Goal: Use online tool/utility: Utilize a website feature to perform a specific function

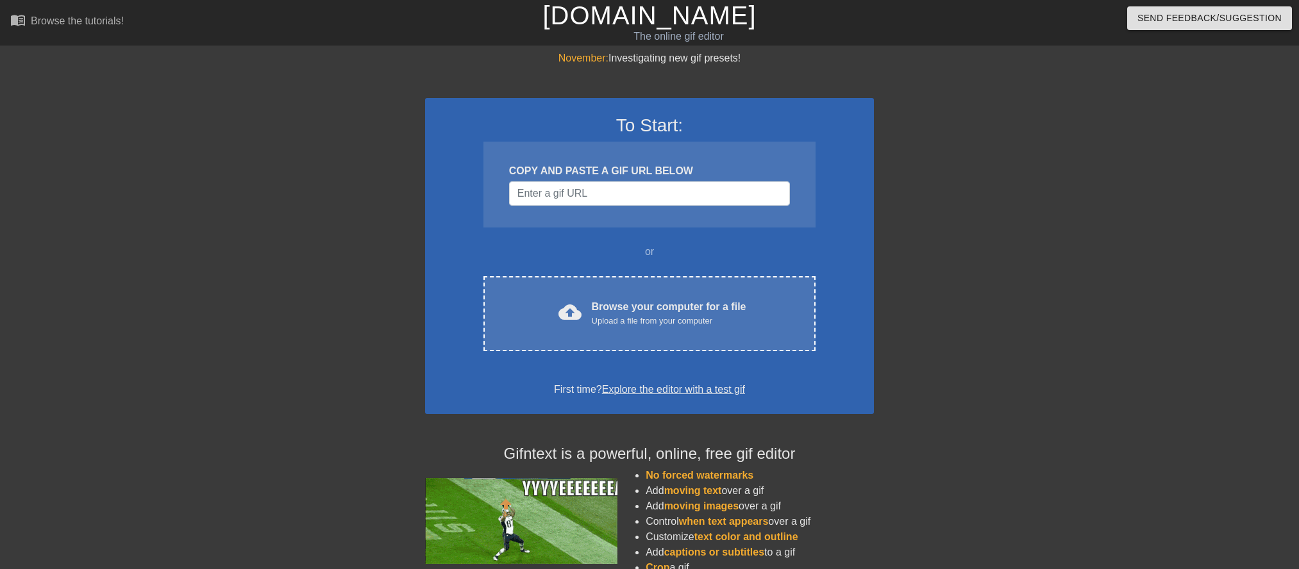
scroll to position [131, 0]
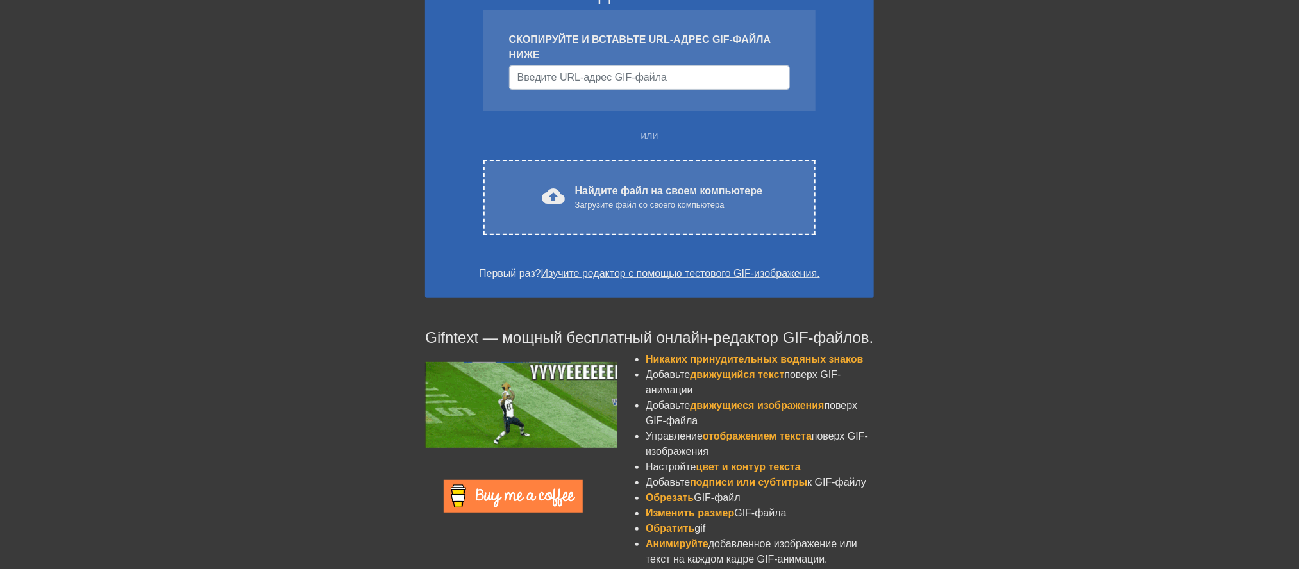
scroll to position [131, 0]
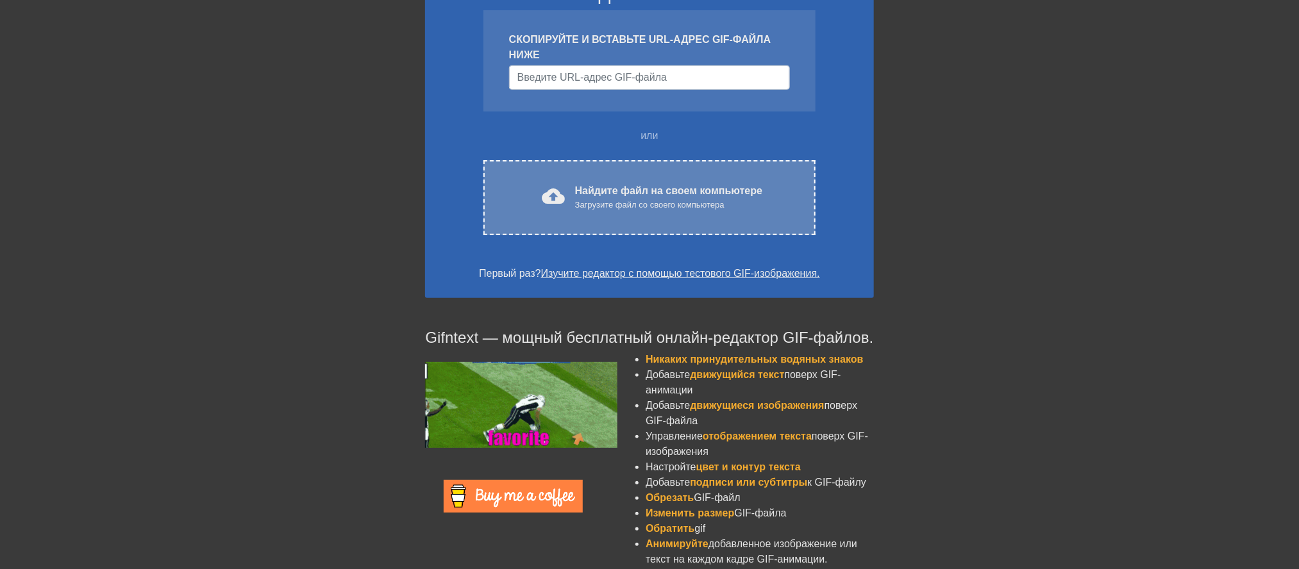
click at [575, 196] on font "Найдите файл на своем компьютере" at bounding box center [668, 190] width 187 height 11
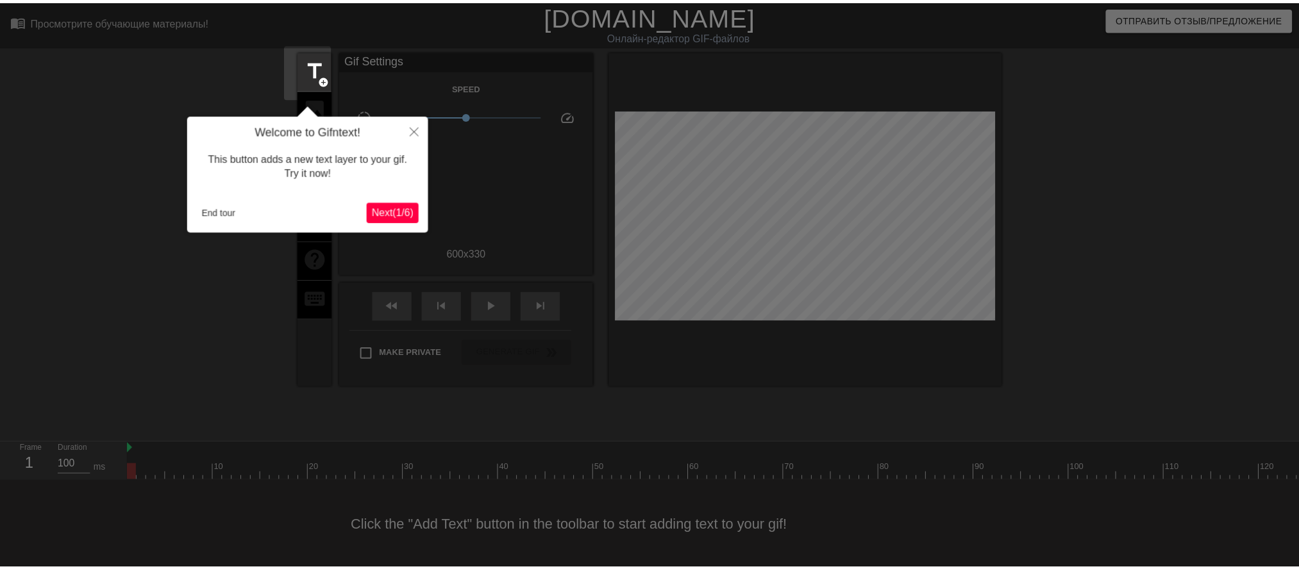
scroll to position [31, 0]
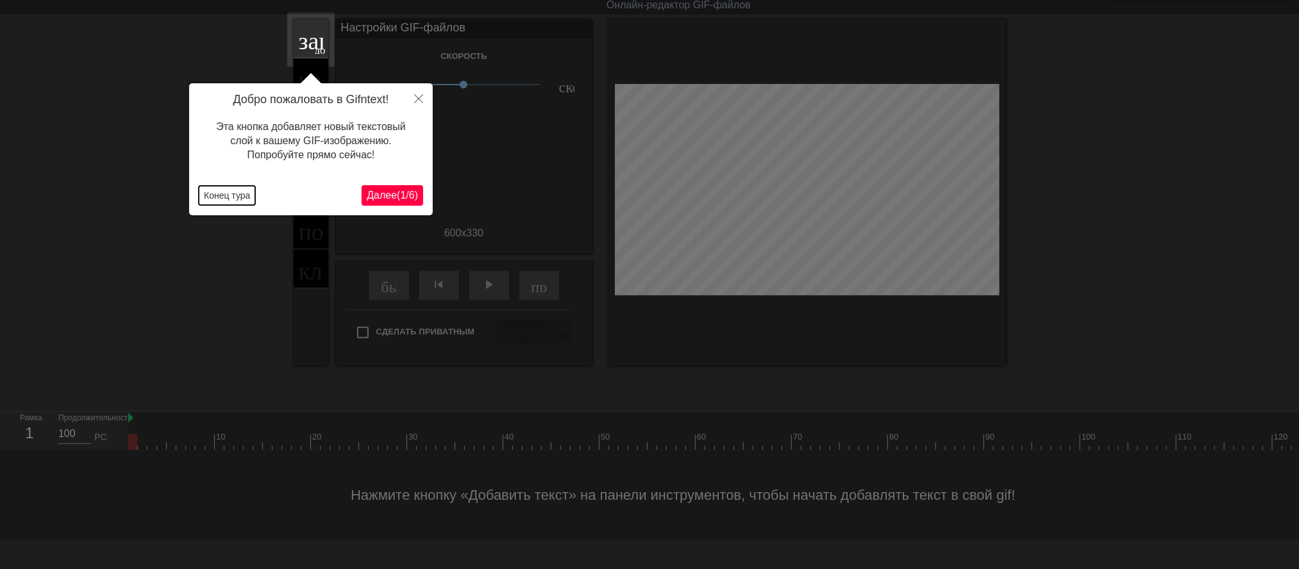
click at [214, 197] on font "Конец тура" at bounding box center [227, 195] width 46 height 10
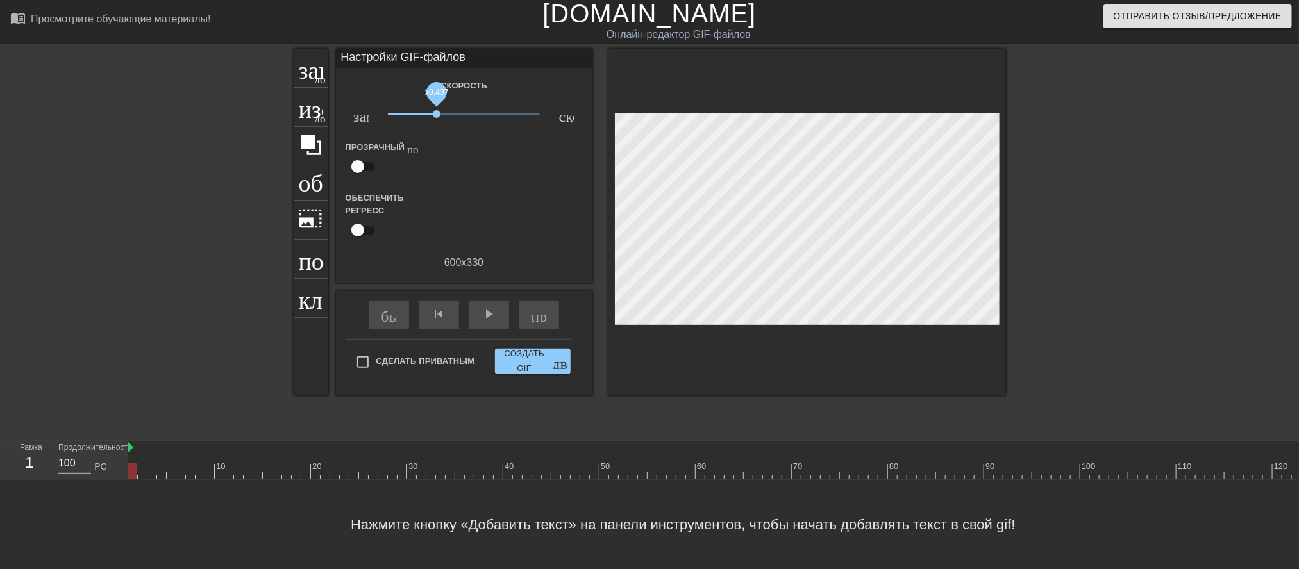
drag, startPoint x: 460, startPoint y: 102, endPoint x: 437, endPoint y: 99, distance: 23.9
click at [437, 110] on span "x0.437" at bounding box center [437, 114] width 8 height 8
click at [310, 54] on font "заголовок" at bounding box center [349, 66] width 101 height 24
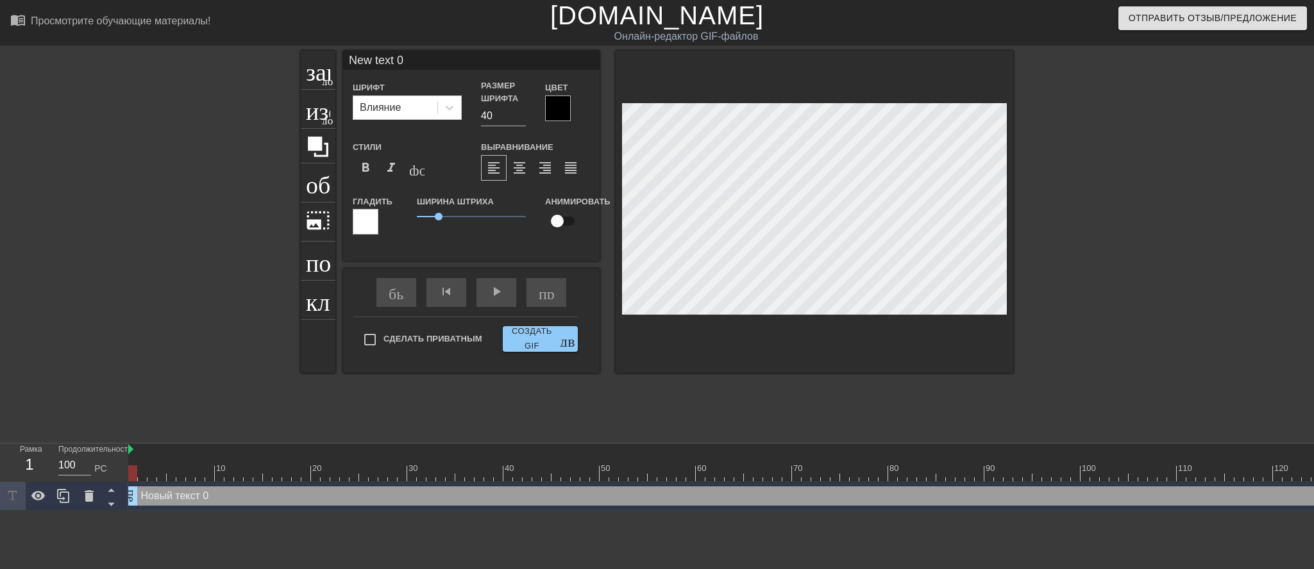
scroll to position [8, 43]
type input "New text"
type textarea "New text"
type input "New text"
type textarea "New te"
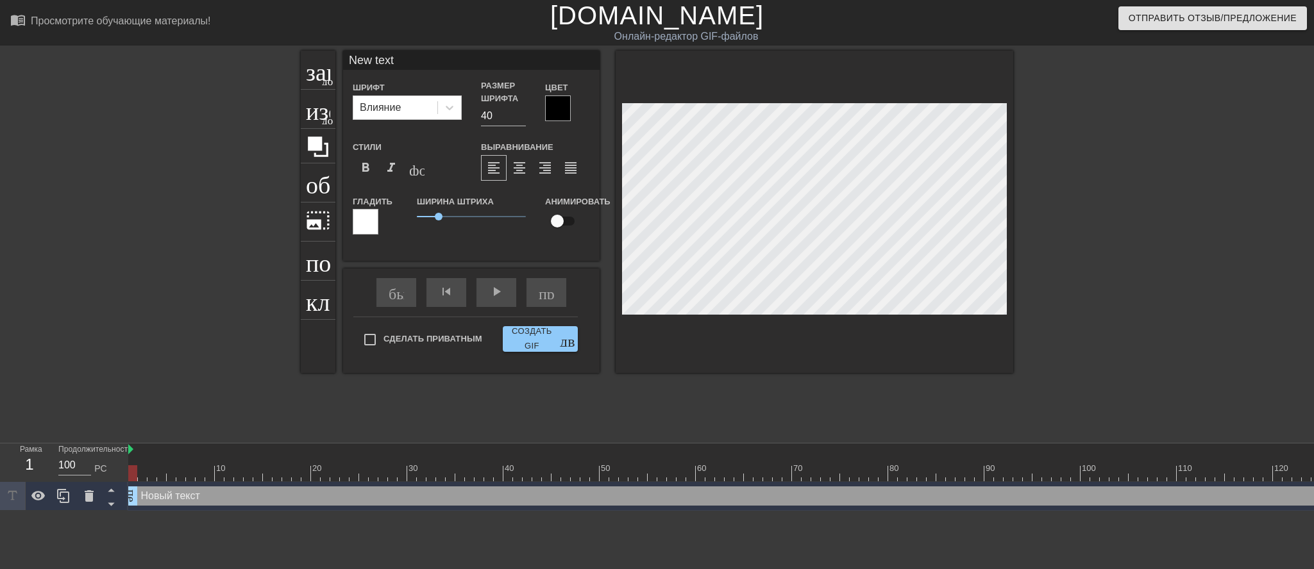
type input "New t"
type textarea "Ne"
type input "N"
type textarea "N"
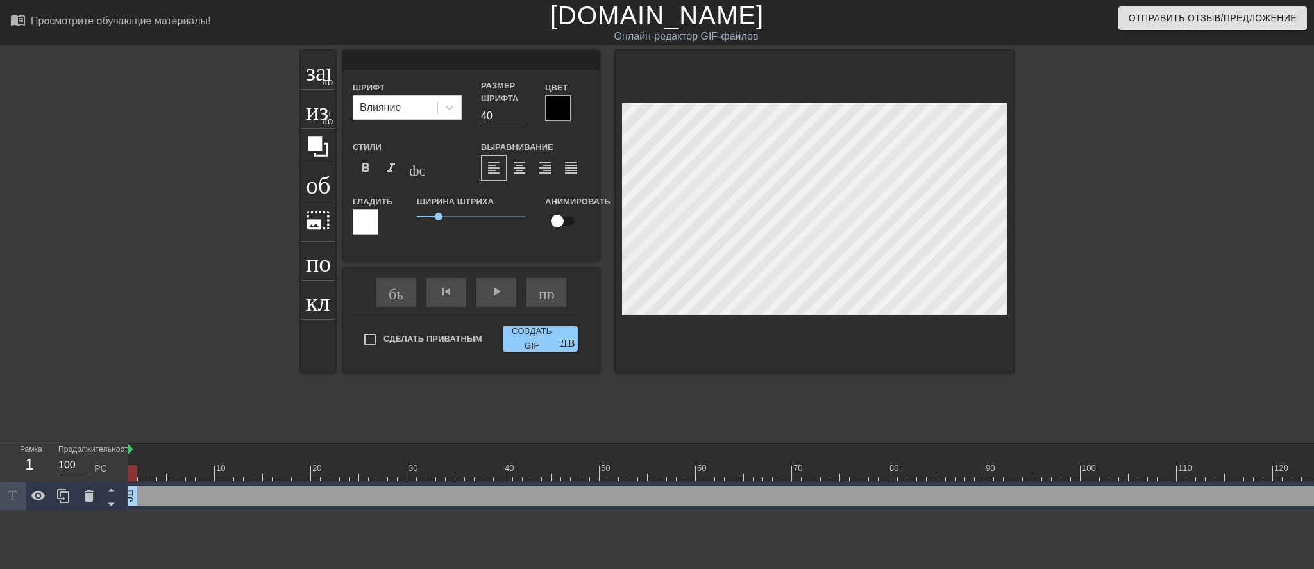
type input "1"
type textarea "1"
type input "16"
type textarea "16"
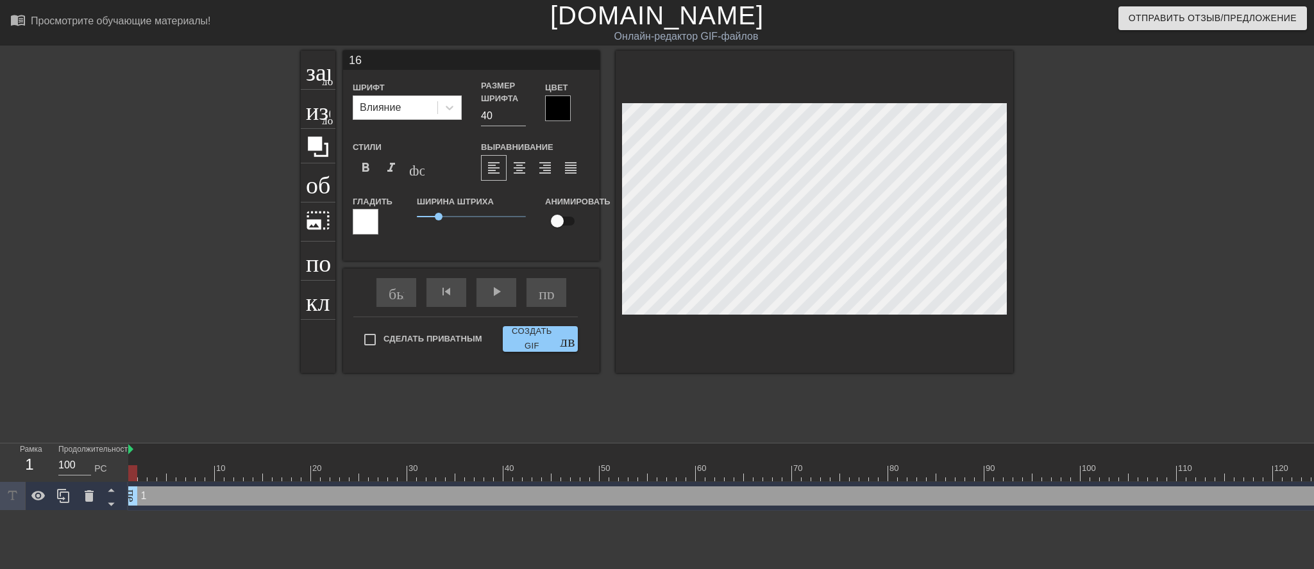
scroll to position [8, 10]
type input "16."
type textarea "16."
type input "16.0"
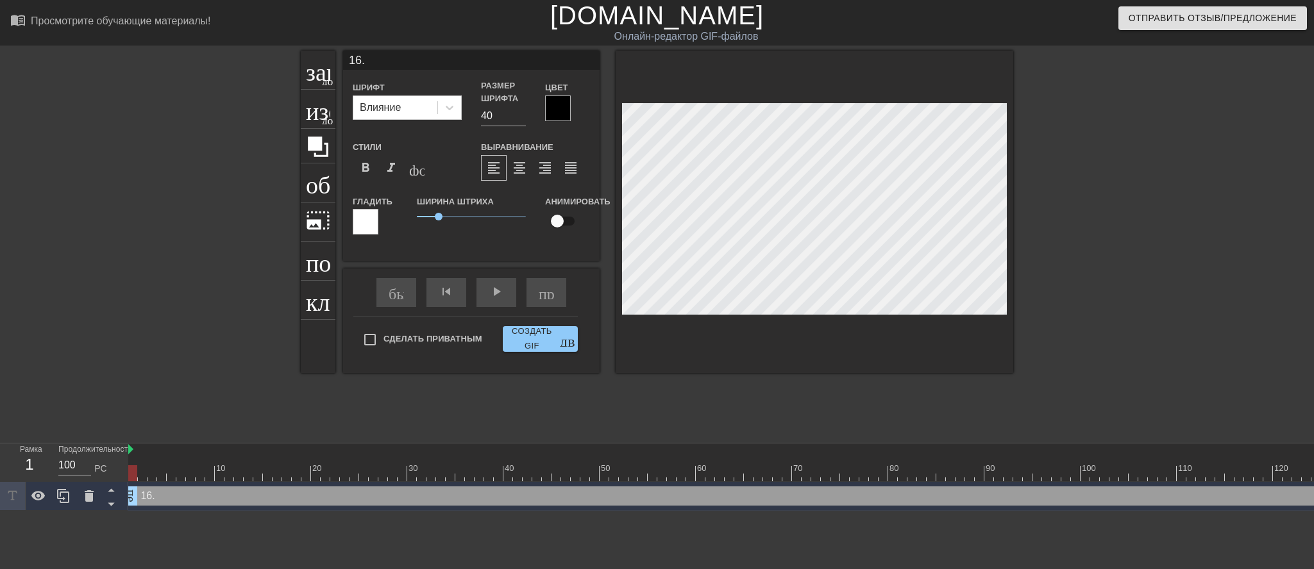
type textarea "16.0"
type input "16.08"
type textarea "16.08"
type input "16.08"
type textarea "16.08"
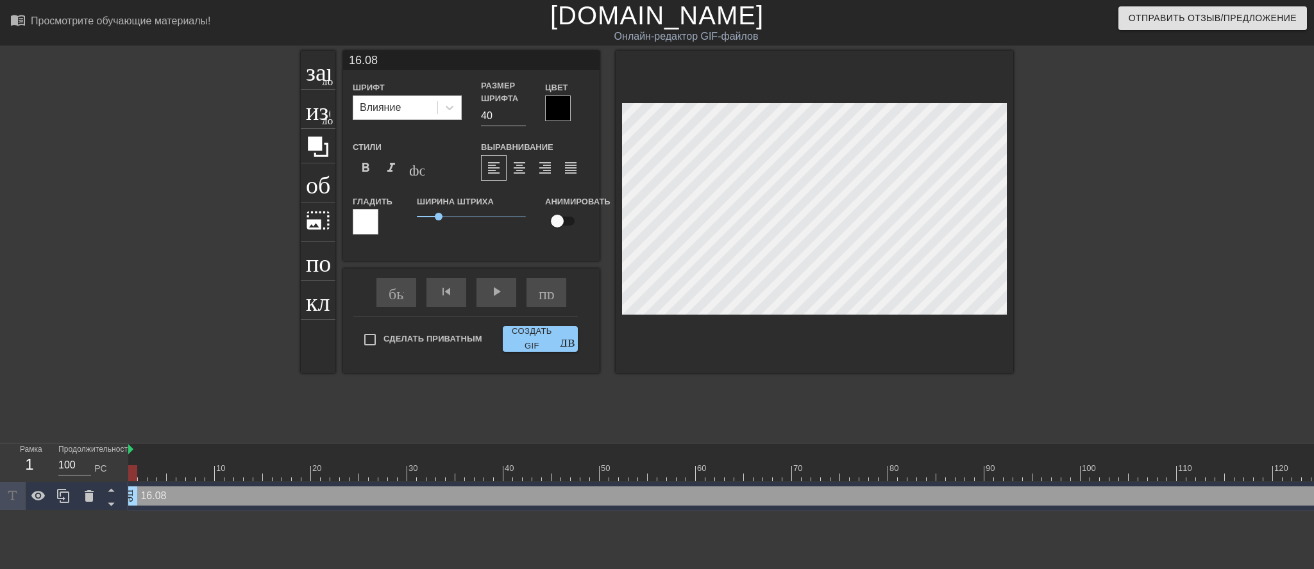
type input "16.08 ."
type textarea "16.08 ."
type input "16.08 .2"
type textarea "16.08 .2"
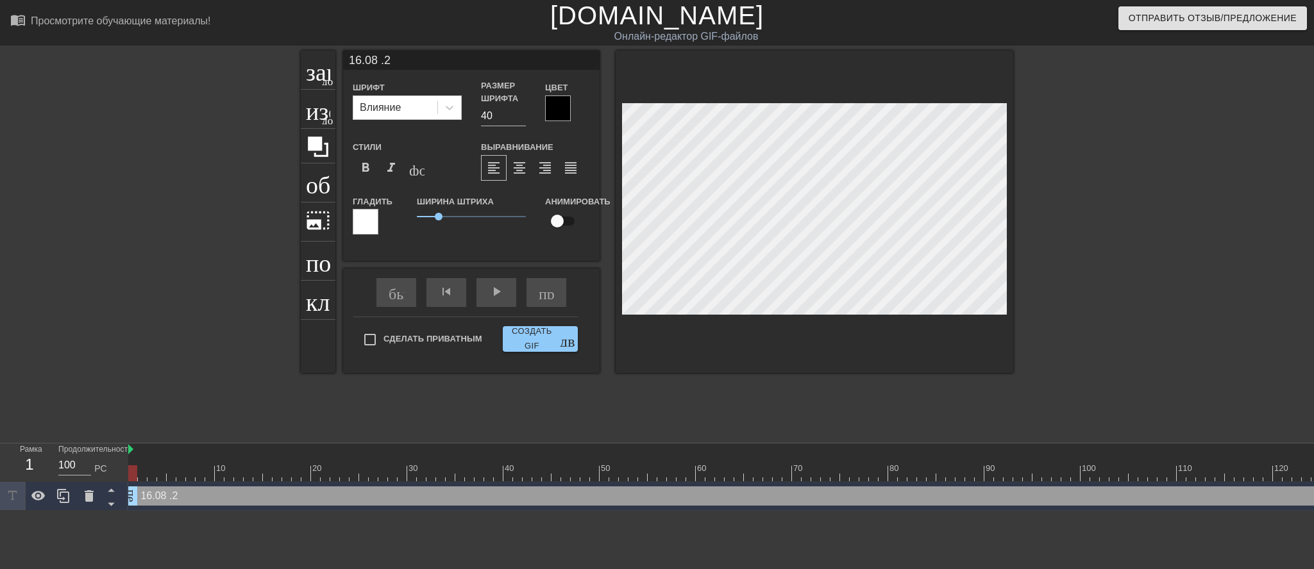
type input "16.08 .20"
type textarea "16.08 .20"
type input "16.08 .202"
type textarea "16.08 .202"
type input "16.08 .2025"
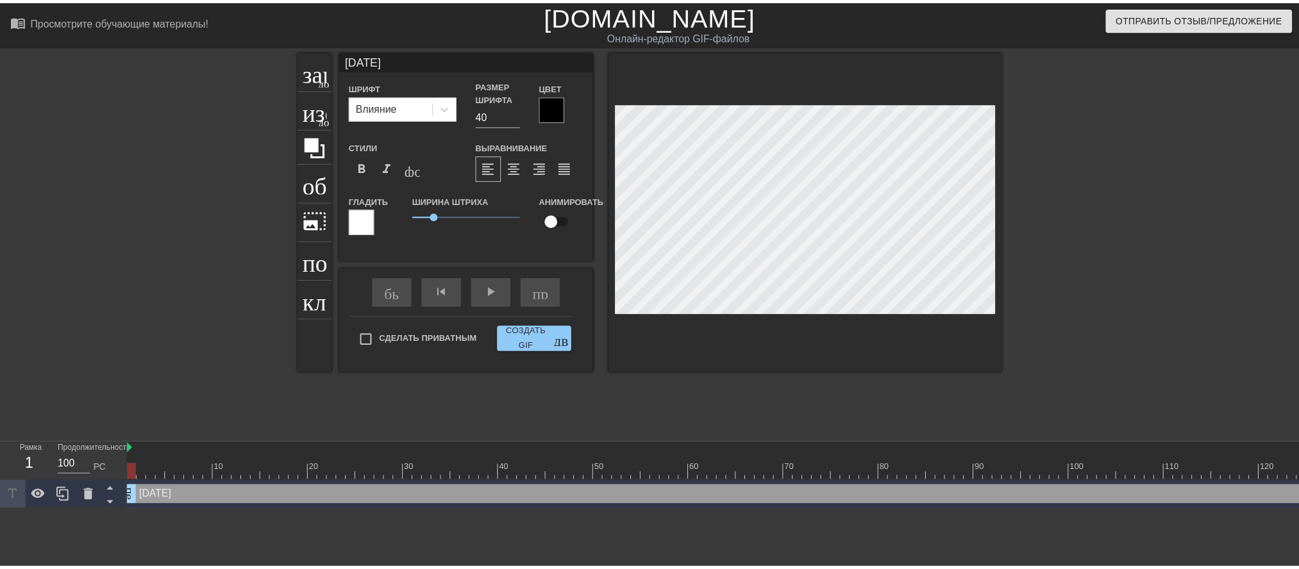
scroll to position [8, 44]
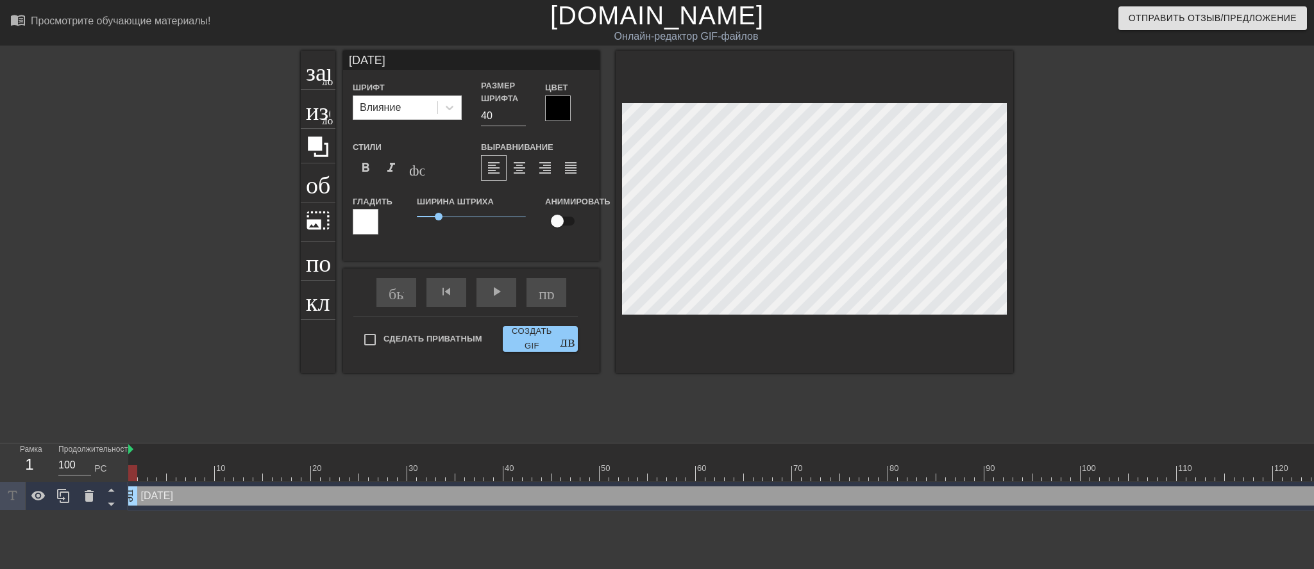
type textarea "16.08 .2025"
click at [555, 120] on div at bounding box center [558, 109] width 26 height 26
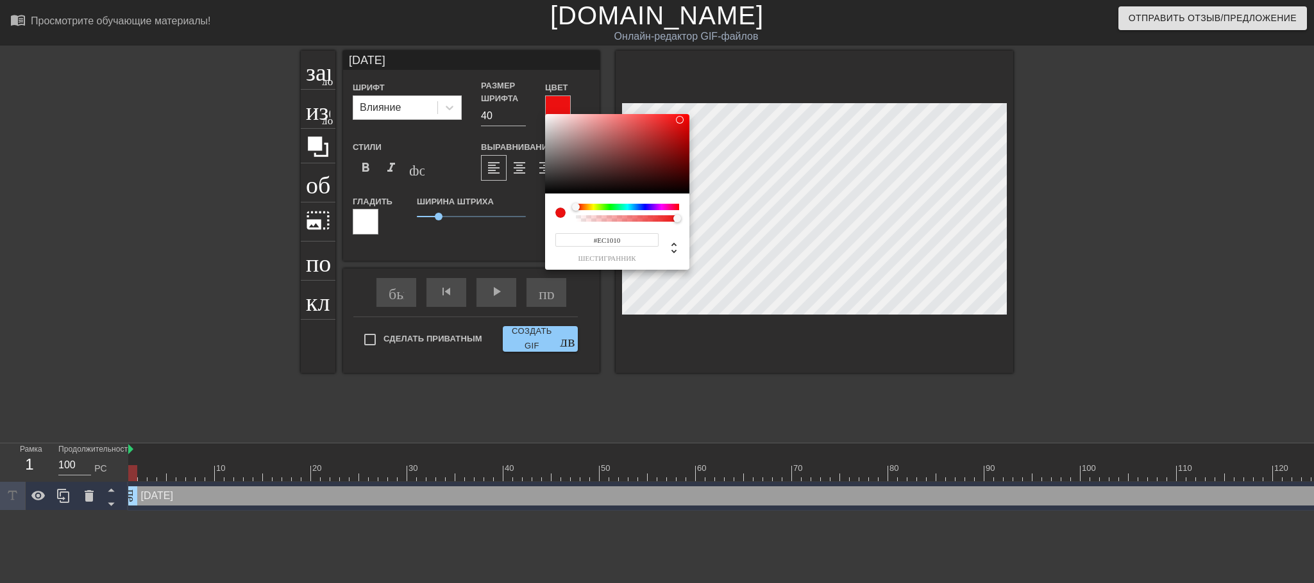
type input "#EC1010"
click at [680, 120] on div at bounding box center [617, 154] width 144 height 80
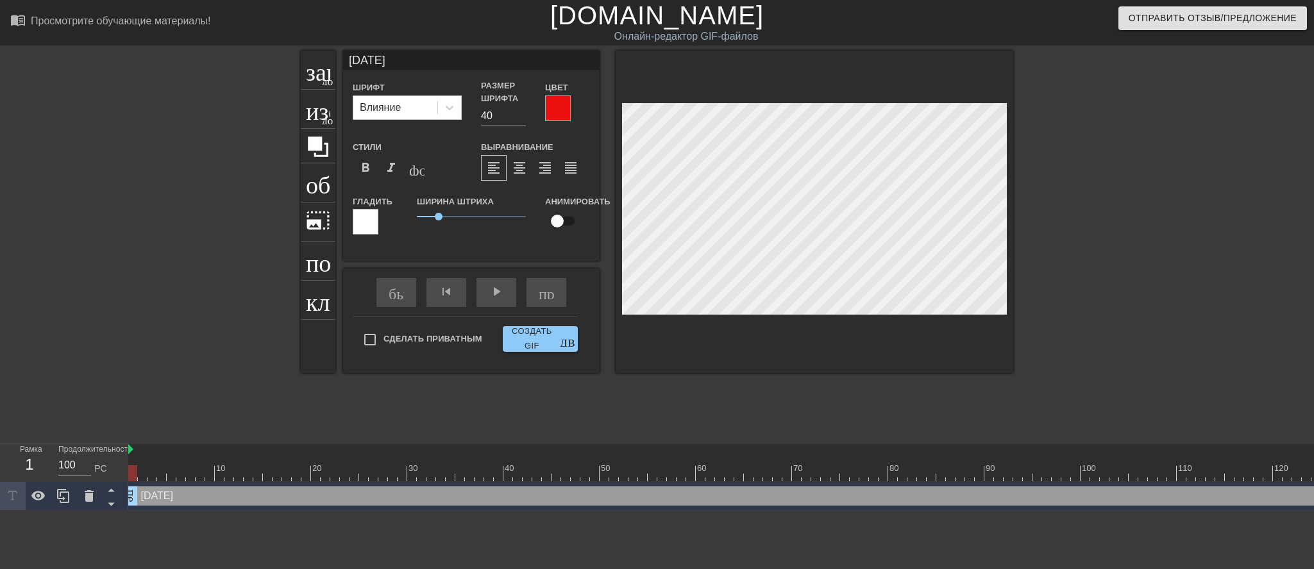
click at [1078, 245] on div "заголовок добавить_круг изображение добавить_круг обрезать photo_size_select_la…" at bounding box center [657, 243] width 1314 height 385
type input "19"
click at [523, 126] on input "19" at bounding box center [503, 116] width 45 height 21
click at [1019, 153] on div "заголовок добавить_круг изображение добавить_круг обрезать photo_size_select_la…" at bounding box center [657, 243] width 1314 height 385
click at [1094, 254] on div at bounding box center [1124, 243] width 192 height 385
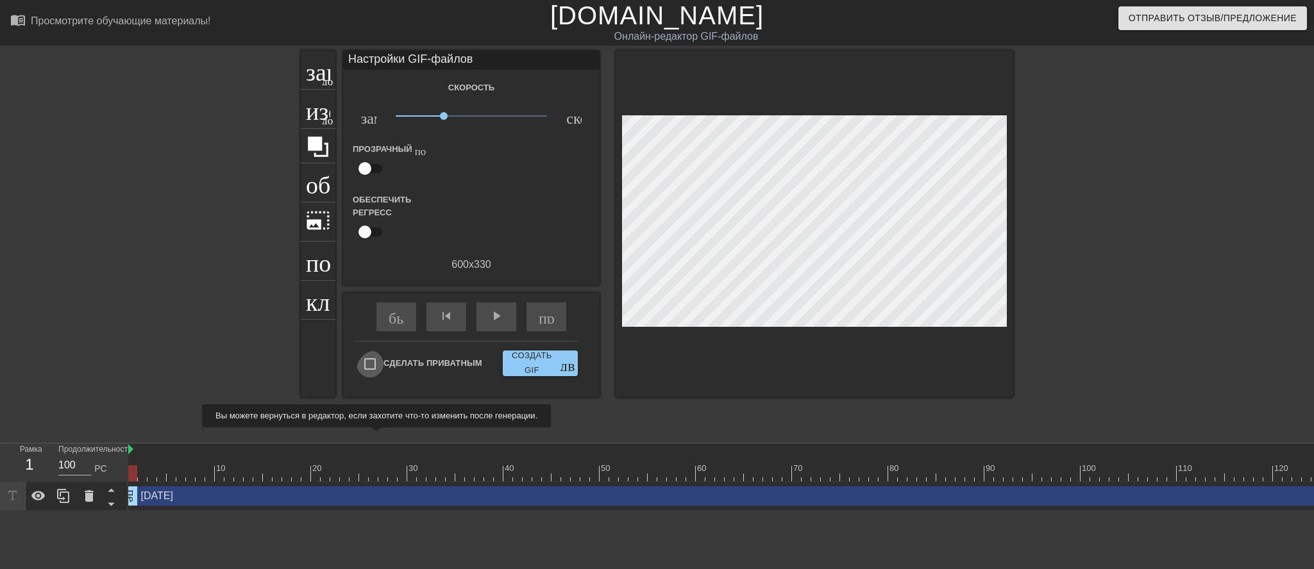
click at [383, 378] on input "Сделать приватным" at bounding box center [369, 364] width 27 height 27
checkbox input "true"
click at [493, 324] on font "play_arrow" at bounding box center [496, 315] width 15 height 15
click at [498, 324] on font "пауза" at bounding box center [506, 315] width 35 height 15
click at [556, 378] on font "Создать GIF" at bounding box center [532, 363] width 48 height 29
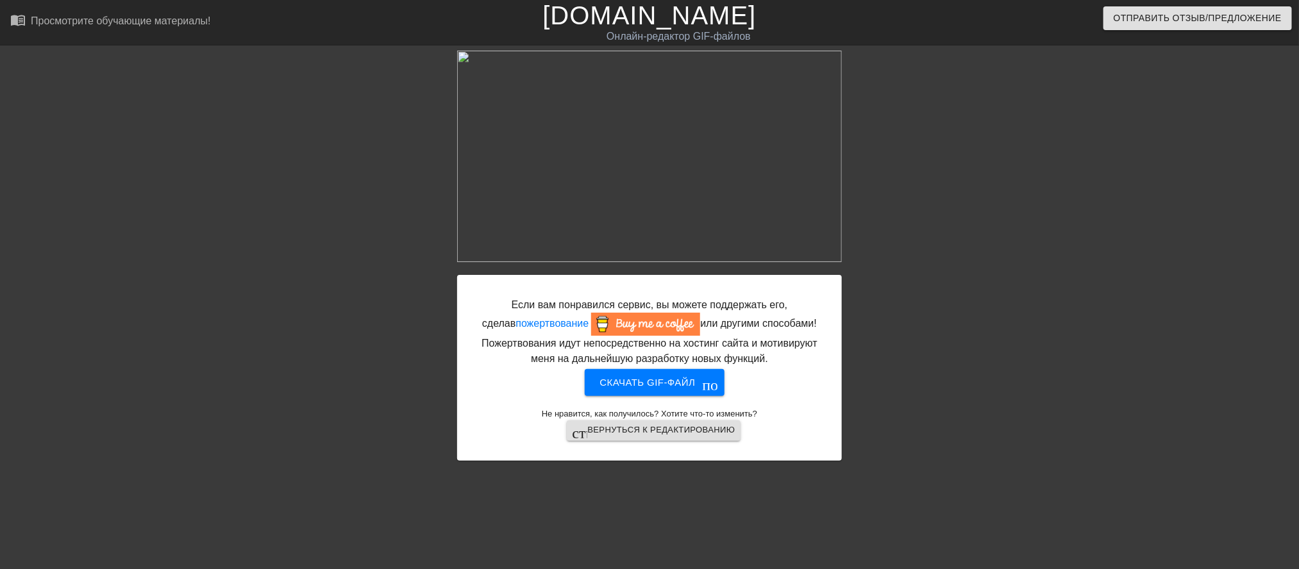
scroll to position [46, 0]
click at [674, 388] on font "Скачать gif-файл" at bounding box center [648, 382] width 96 height 11
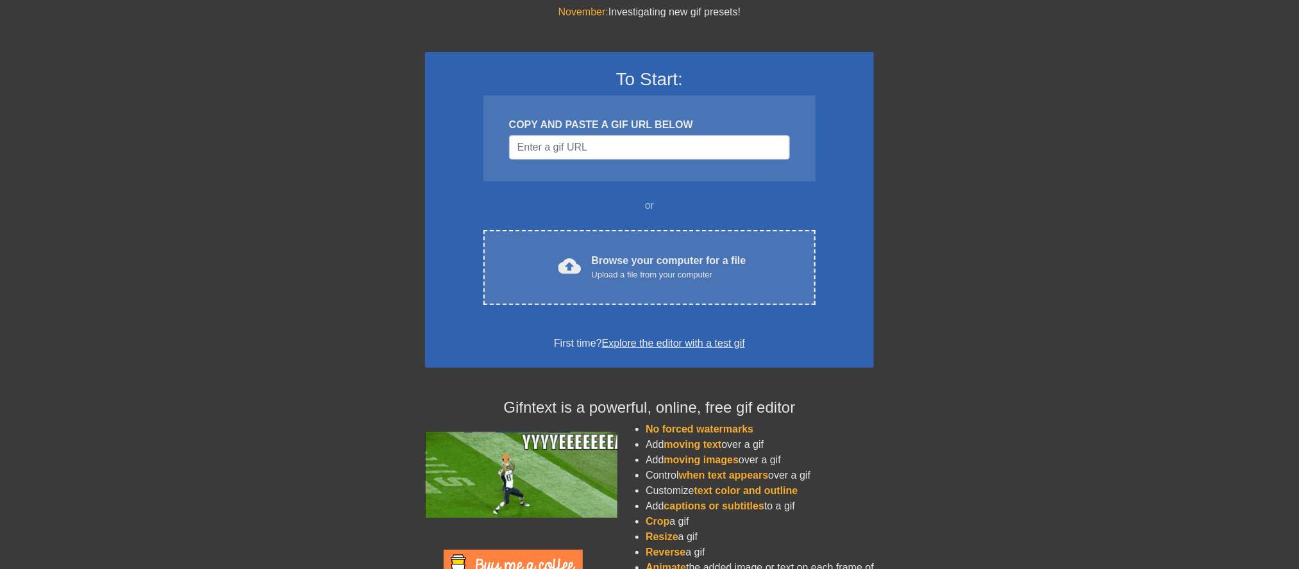
scroll to position [46, 0]
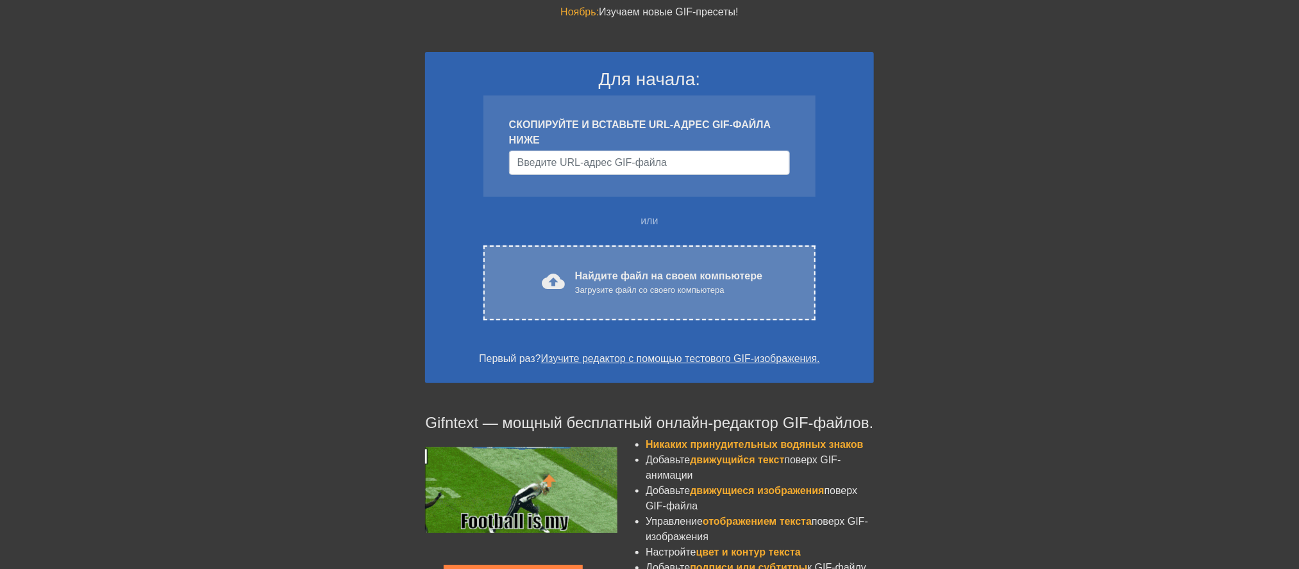
click at [644, 281] on font "Найдите файл на своем компьютере" at bounding box center [668, 276] width 187 height 11
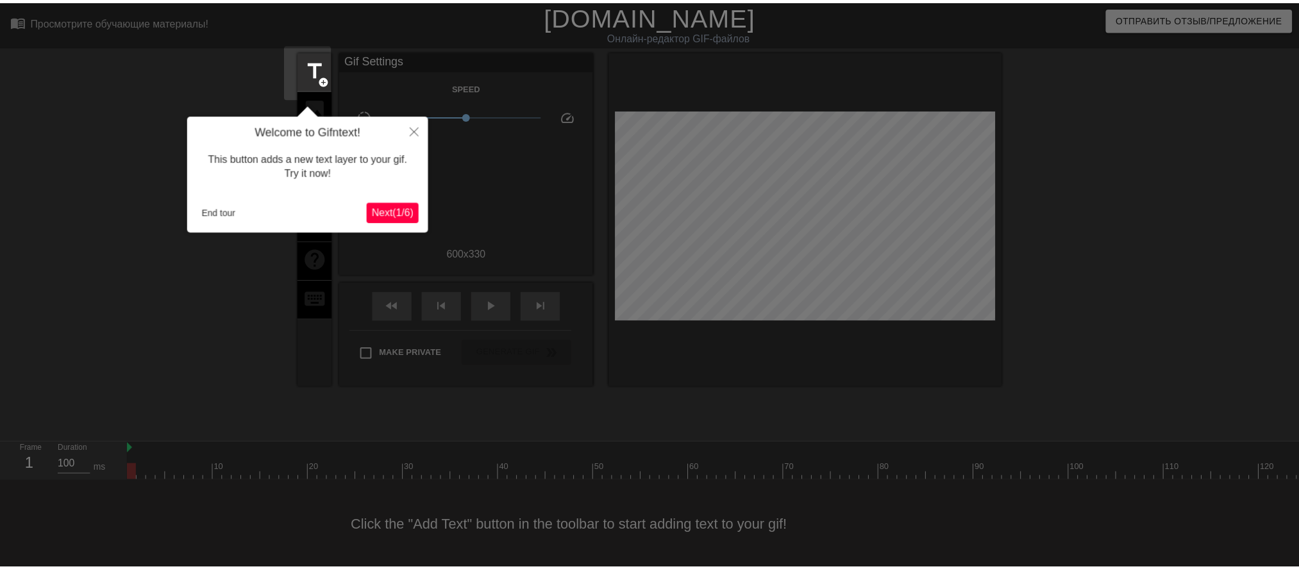
scroll to position [31, 0]
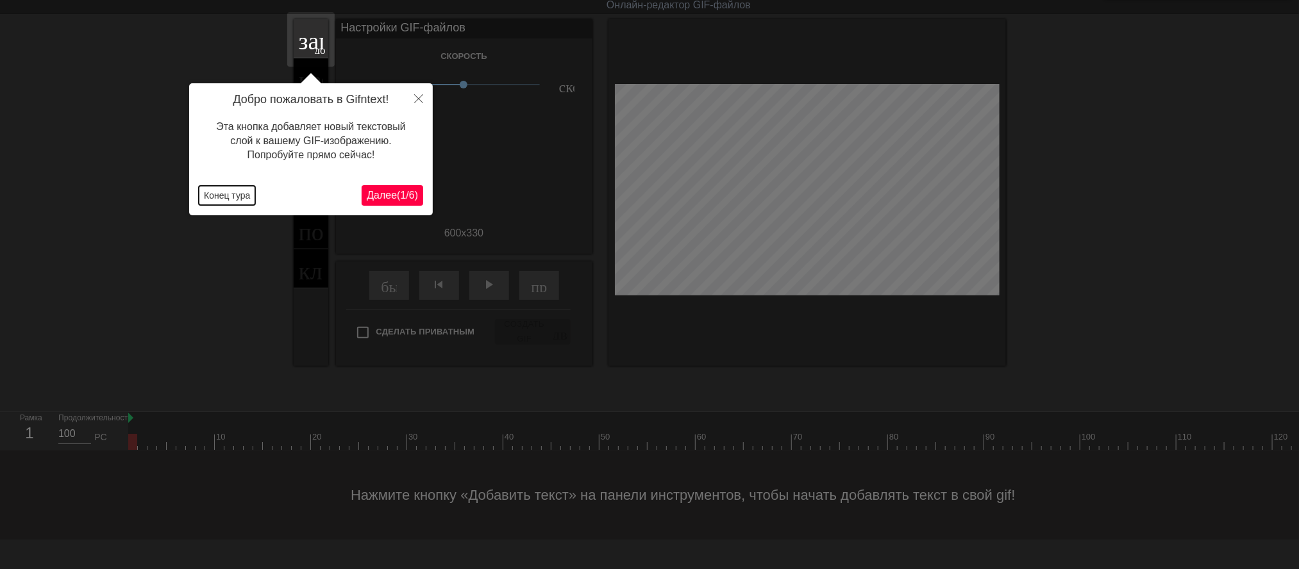
click at [212, 196] on font "Конец тура" at bounding box center [227, 195] width 46 height 10
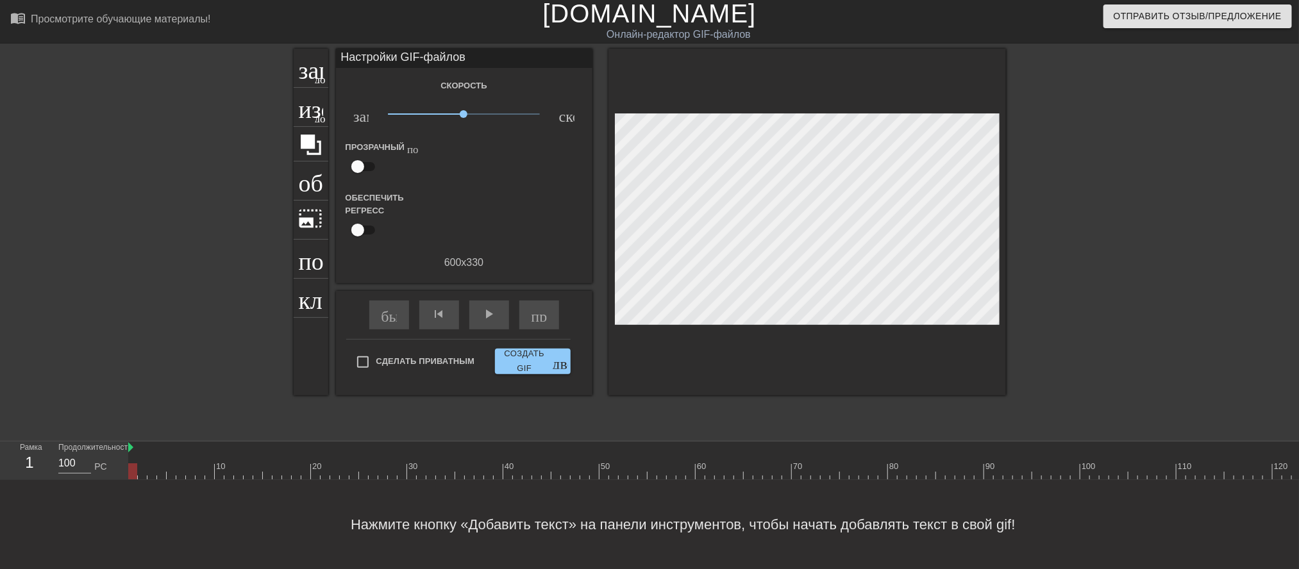
click at [366, 215] on font "Обеспечить регресс" at bounding box center [375, 204] width 58 height 22
click at [368, 206] on font "Обеспечить регресс" at bounding box center [375, 204] width 58 height 22
click at [305, 206] on font "photo_size_select_large" at bounding box center [311, 218] width 24 height 24
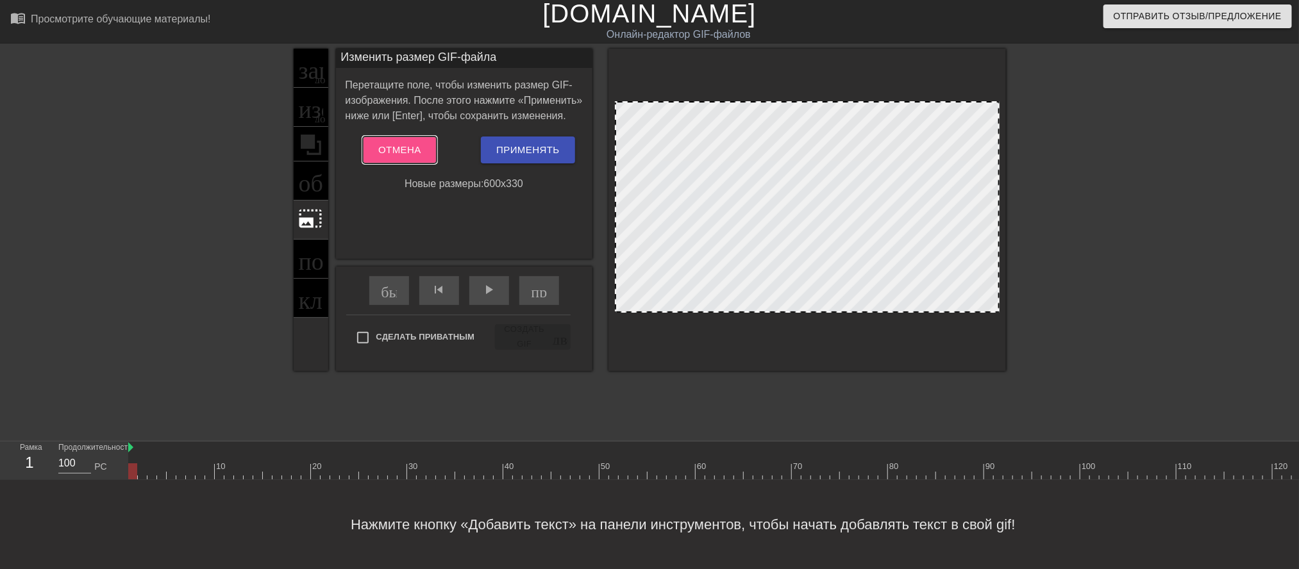
click at [397, 155] on font "Отмена" at bounding box center [399, 149] width 43 height 11
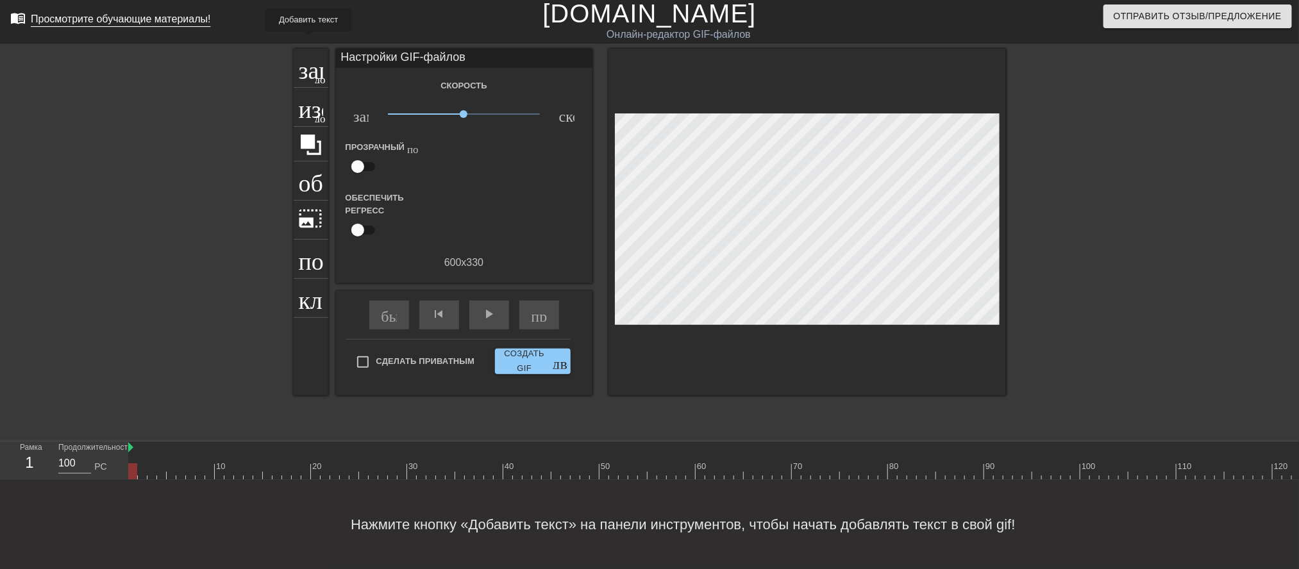
click at [310, 54] on font "заголовок" at bounding box center [349, 66] width 101 height 24
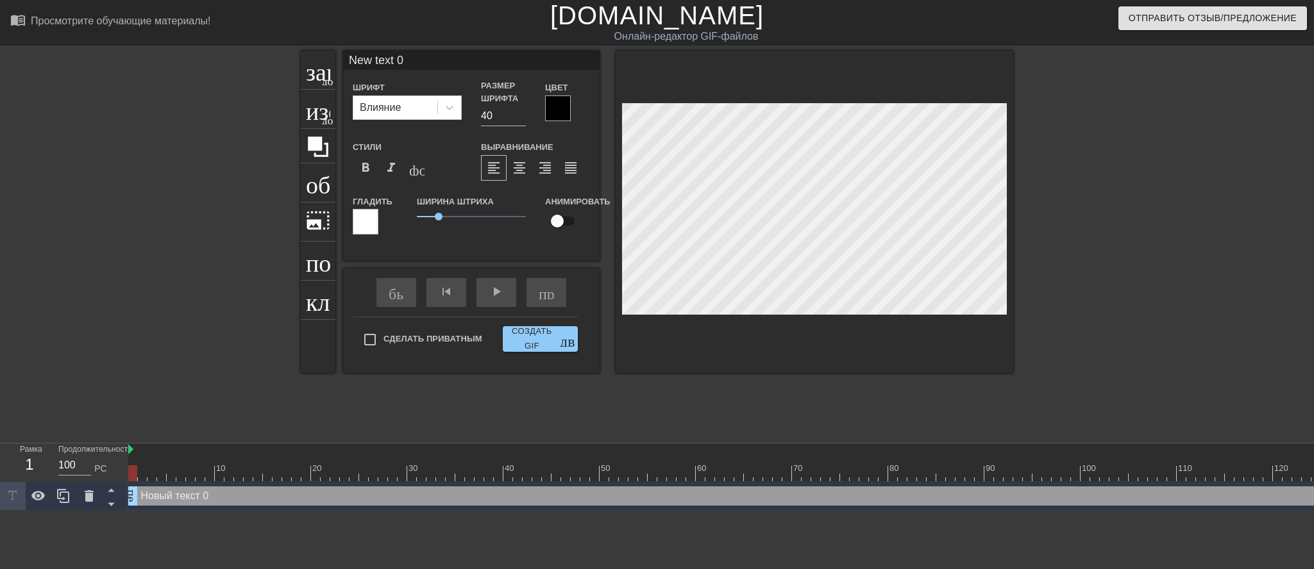
scroll to position [8, 43]
type input "New text"
type textarea "New text"
type input "New text"
type textarea "New te"
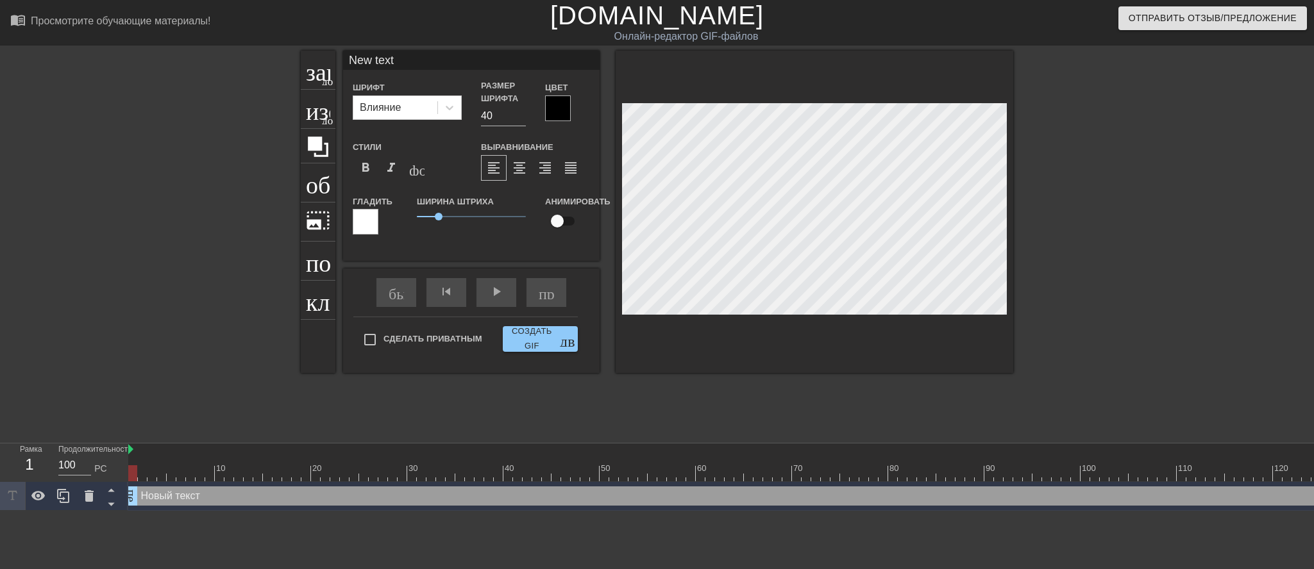
type input "New t"
type textarea "New"
type input "Ne"
type textarea "N"
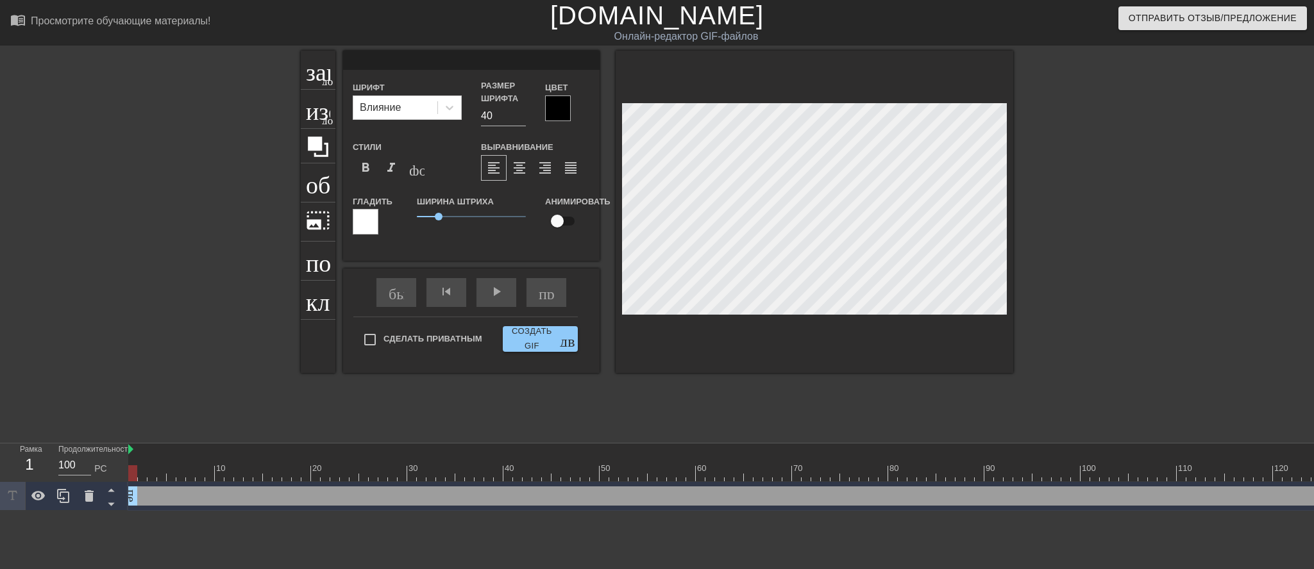
type input "1"
type textarea "1"
type input "19"
type textarea "19"
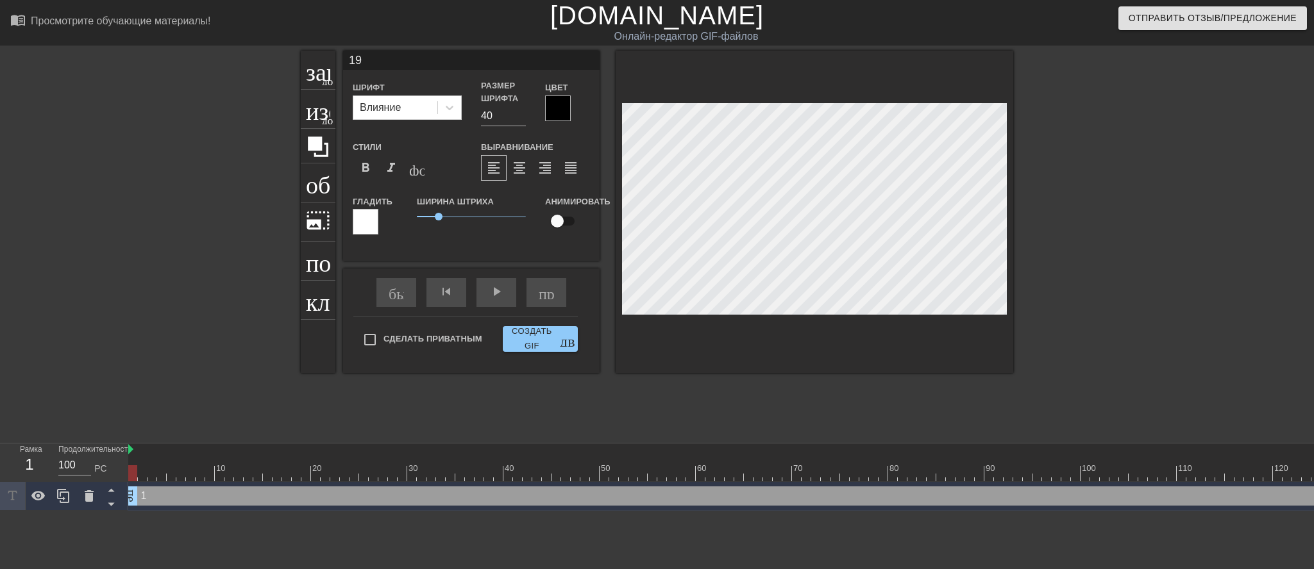
scroll to position [8, 10]
type input "19."
type textarea "19."
type input "19."
type textarea "19."
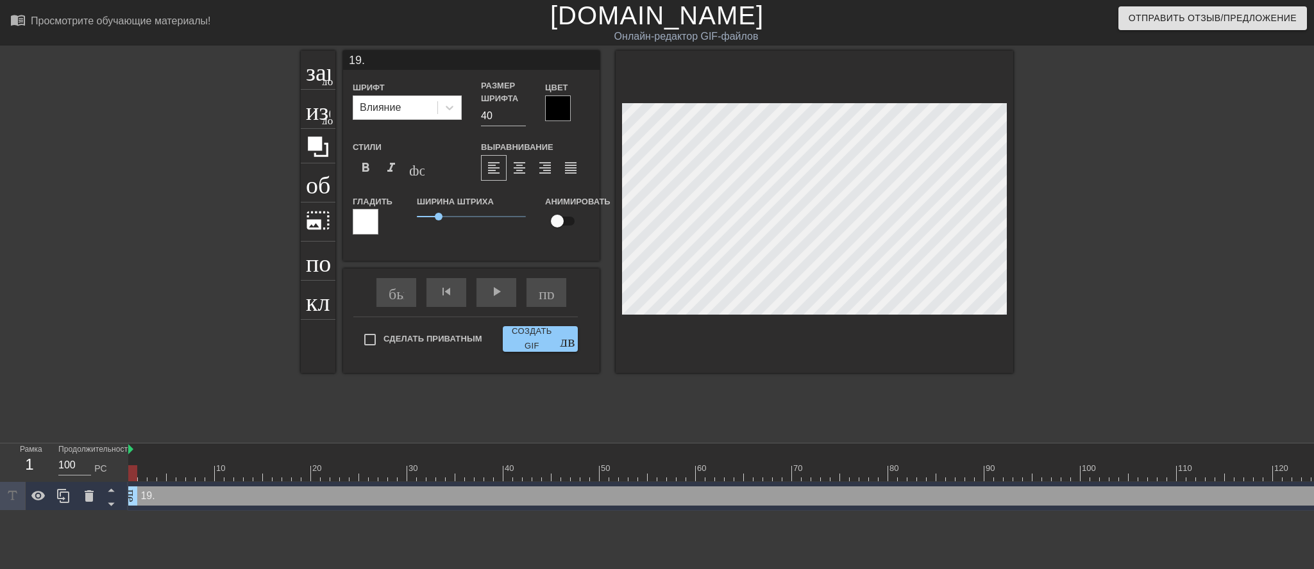
scroll to position [8, 13]
type input "19. 0"
type textarea "19. 0"
type input "19. 08"
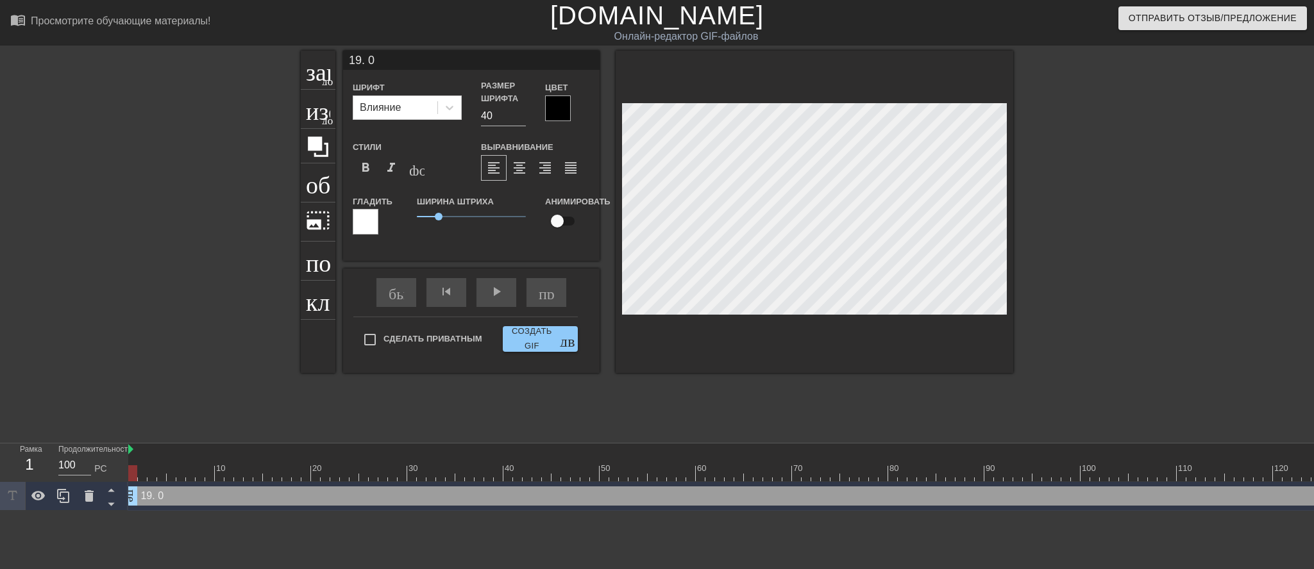
type textarea "19. 08"
type input "19. 08"
type textarea "19. 08"
type input "19. 08 ."
type textarea "19. 08 ."
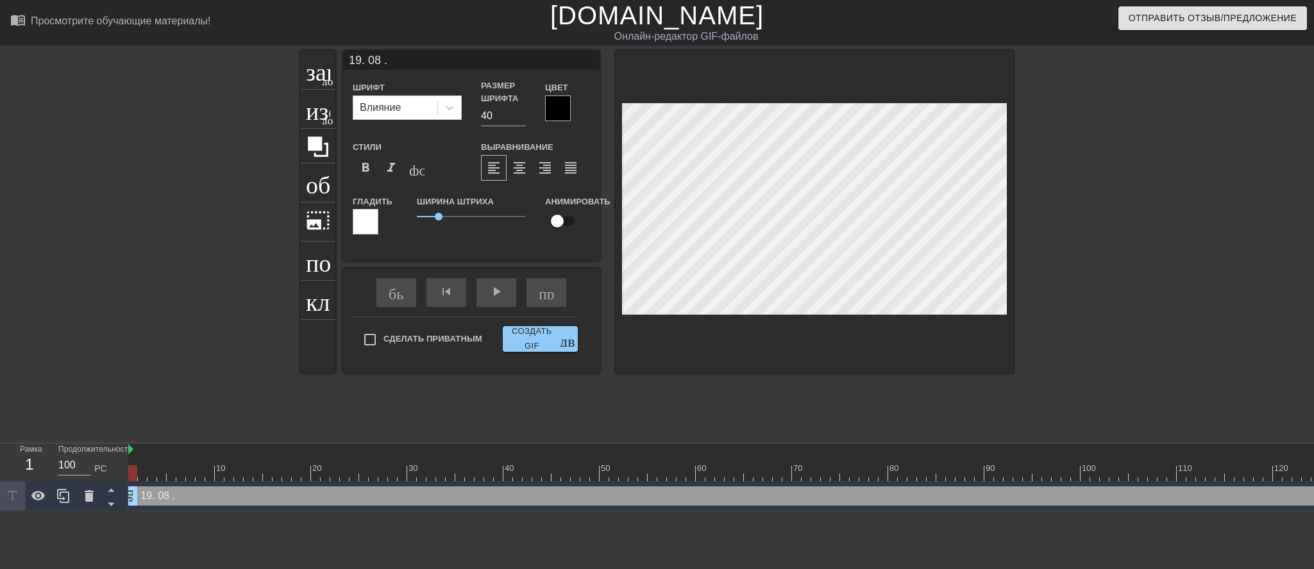
scroll to position [8, 28]
type input "19. 08 .2"
type textarea "19. 08 .2"
type input "19. 08 .20"
type textarea "19. 08 .20"
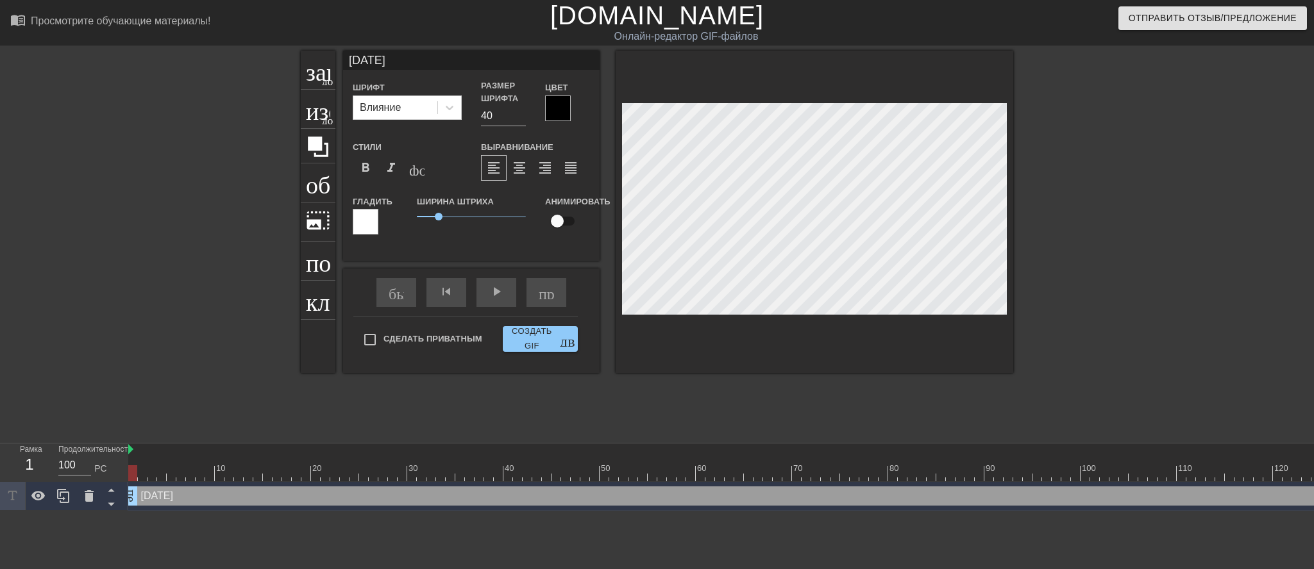
scroll to position [8, 37]
type input "19. 08 .202"
type textarea "19. 08 .202"
type input "19. 08 .2025"
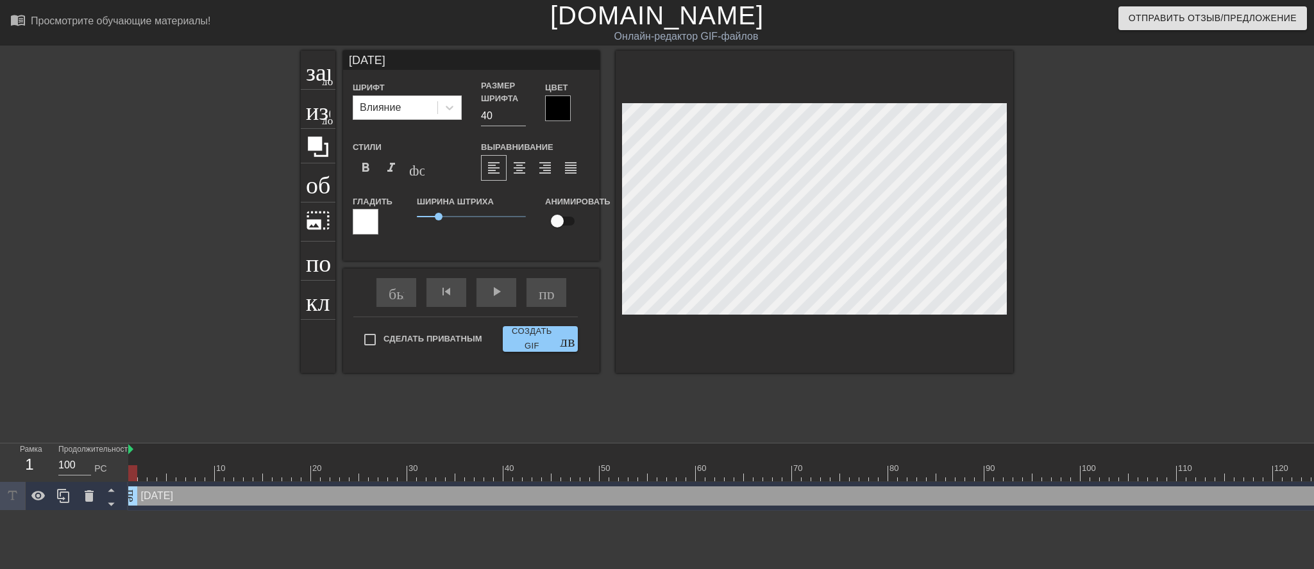
type textarea "19. 08 .2025"
click at [560, 121] on div at bounding box center [558, 109] width 26 height 26
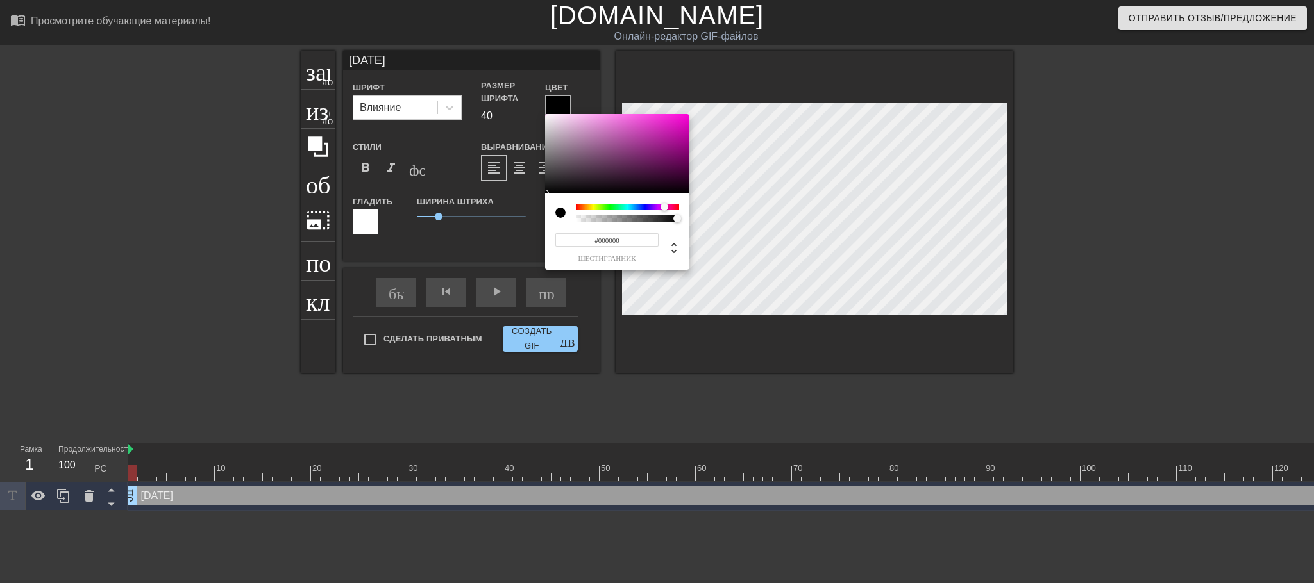
drag, startPoint x: 577, startPoint y: 206, endPoint x: 664, endPoint y: 214, distance: 87.6
click at [664, 214] on div at bounding box center [627, 213] width 103 height 18
type input "#D008B3"
click at [683, 129] on div at bounding box center [617, 154] width 144 height 80
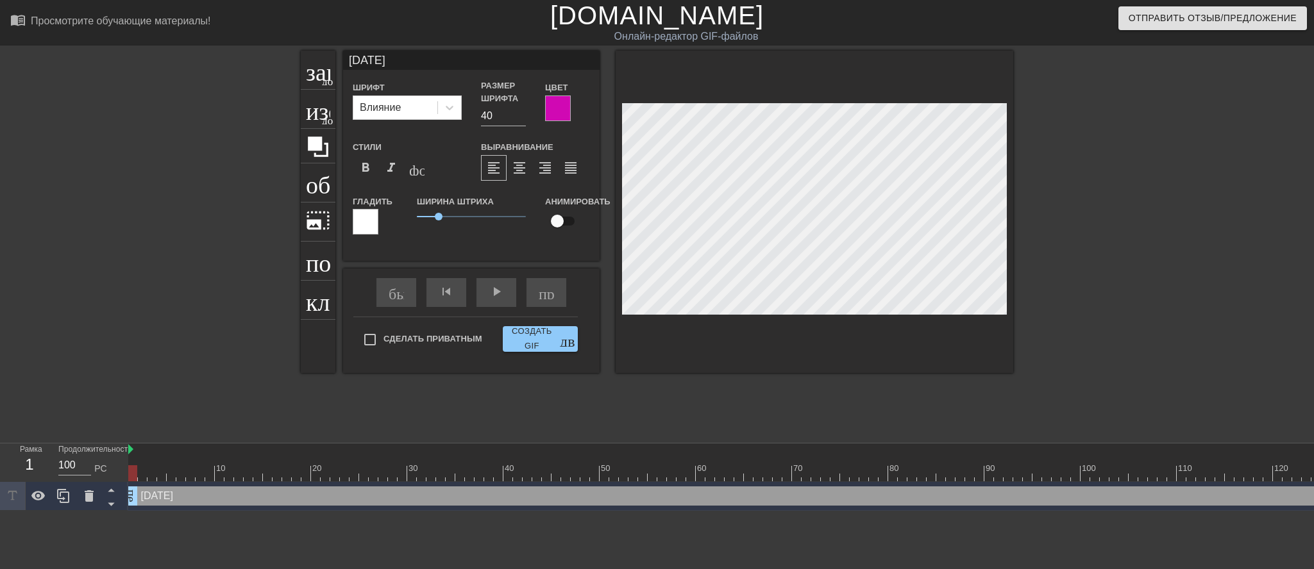
click at [1143, 252] on div "заголовок добавить_круг изображение добавить_круг обрезать photo_size_select_la…" at bounding box center [657, 243] width 1314 height 385
type input "22"
click at [520, 126] on input "22" at bounding box center [503, 116] width 45 height 21
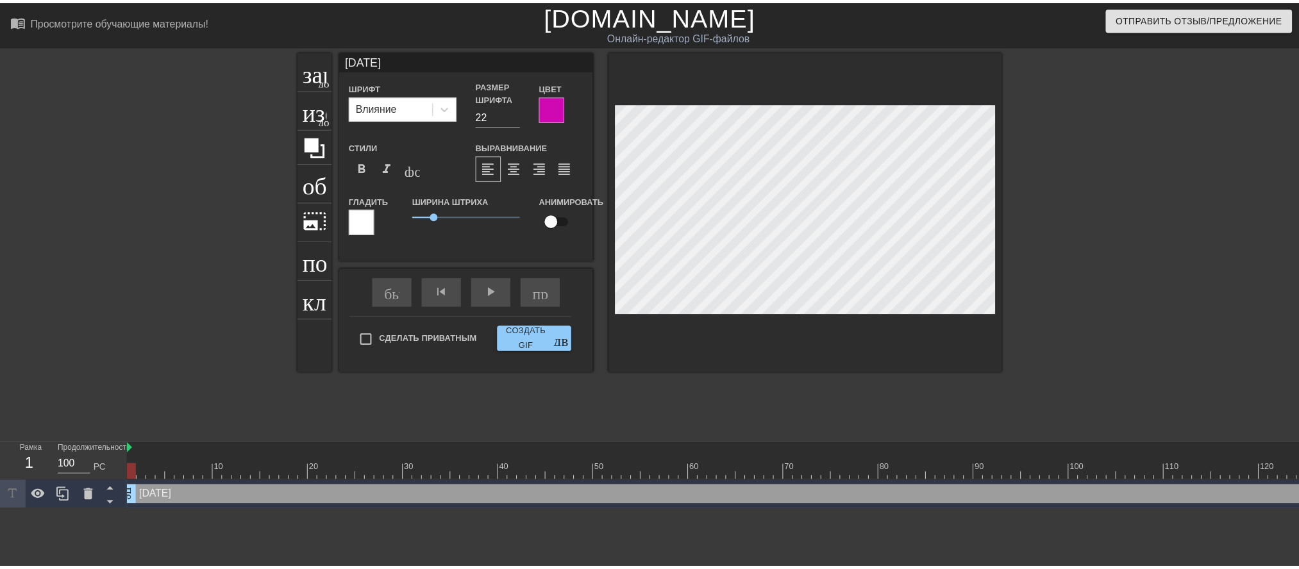
scroll to position [8, 38]
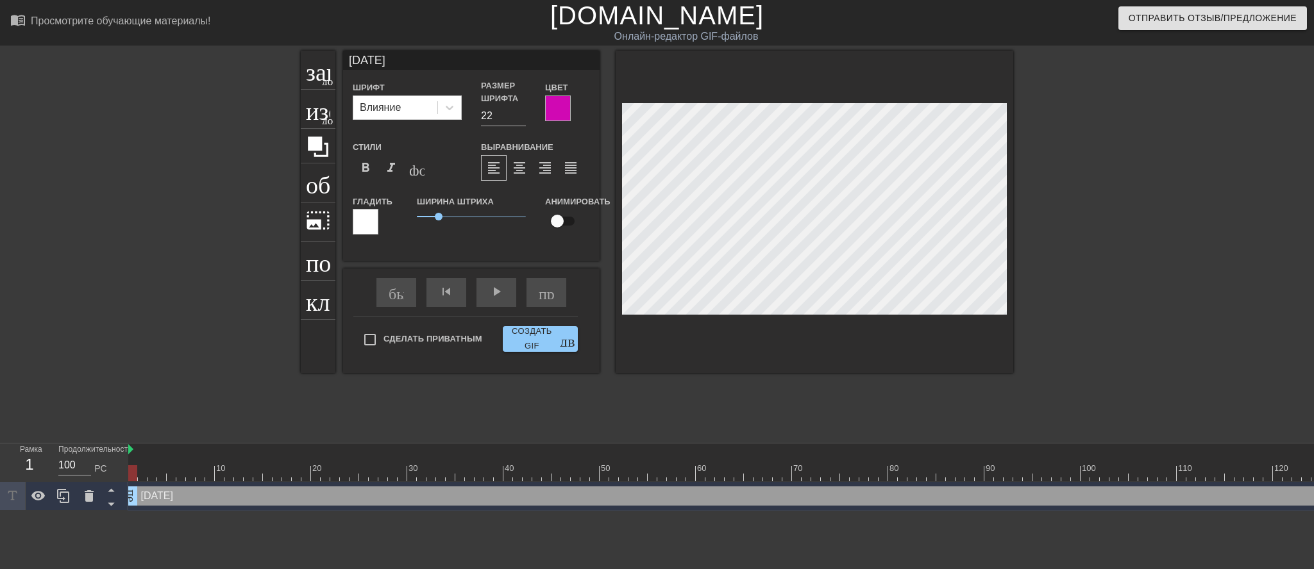
click at [1035, 173] on div "заголовок добавить_круг изображение добавить_круг обрезать photo_size_select_la…" at bounding box center [657, 243] width 1314 height 385
click at [383, 353] on input "Сделать приватным" at bounding box center [369, 339] width 27 height 27
checkbox input "true"
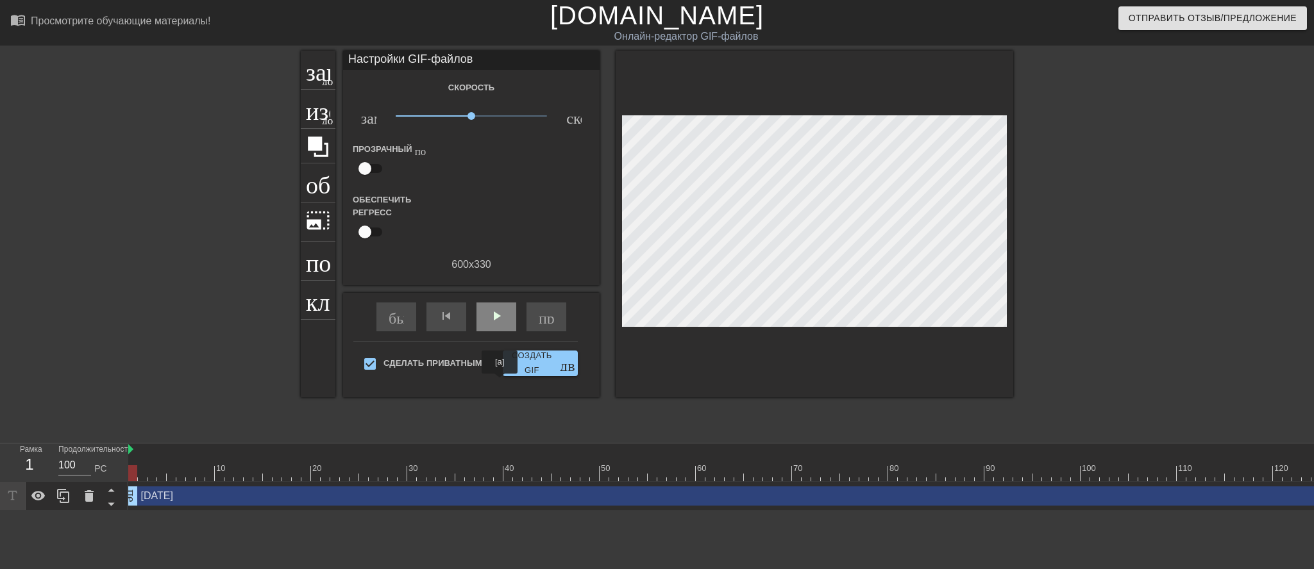
click at [500, 324] on font "play_arrow" at bounding box center [496, 315] width 15 height 15
click at [381, 217] on font "Обеспечить регресс" at bounding box center [382, 206] width 58 height 22
click at [495, 324] on font "пауза" at bounding box center [506, 315] width 35 height 15
click at [377, 217] on font "Обеспечить регресс" at bounding box center [382, 206] width 58 height 22
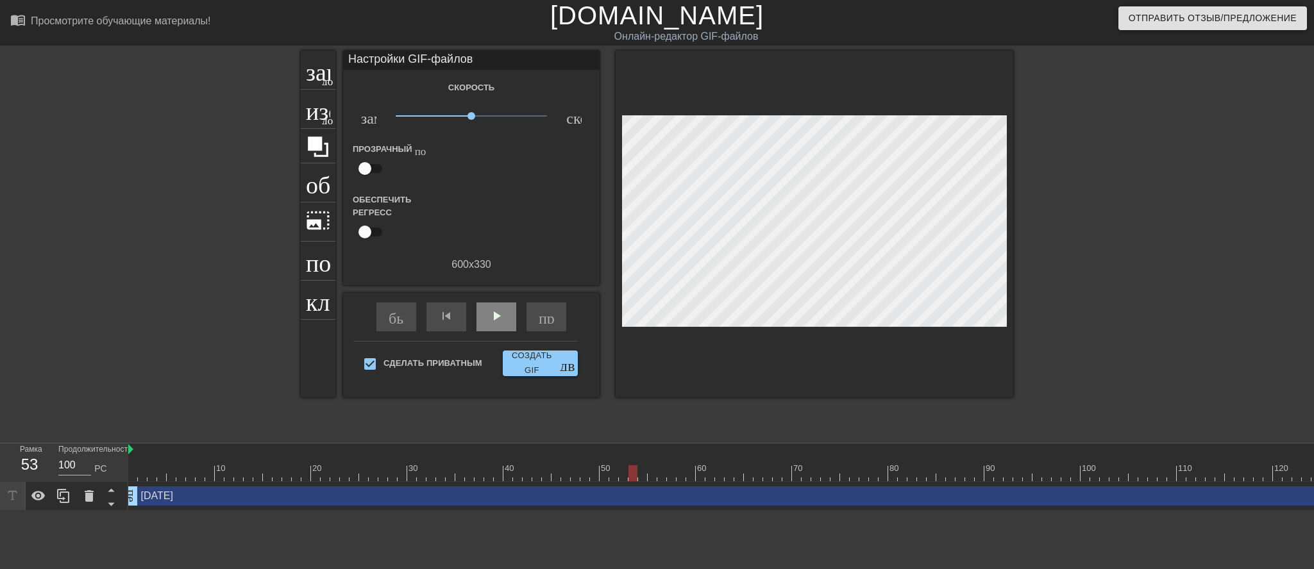
click at [377, 217] on font "Обеспечить регресс" at bounding box center [382, 206] width 58 height 22
drag, startPoint x: 395, startPoint y: 241, endPoint x: 385, endPoint y: 242, distance: 9.7
click at [386, 242] on div at bounding box center [428, 219] width 85 height 51
click at [366, 244] on input "checkbox" at bounding box center [364, 232] width 73 height 24
checkbox input "true"
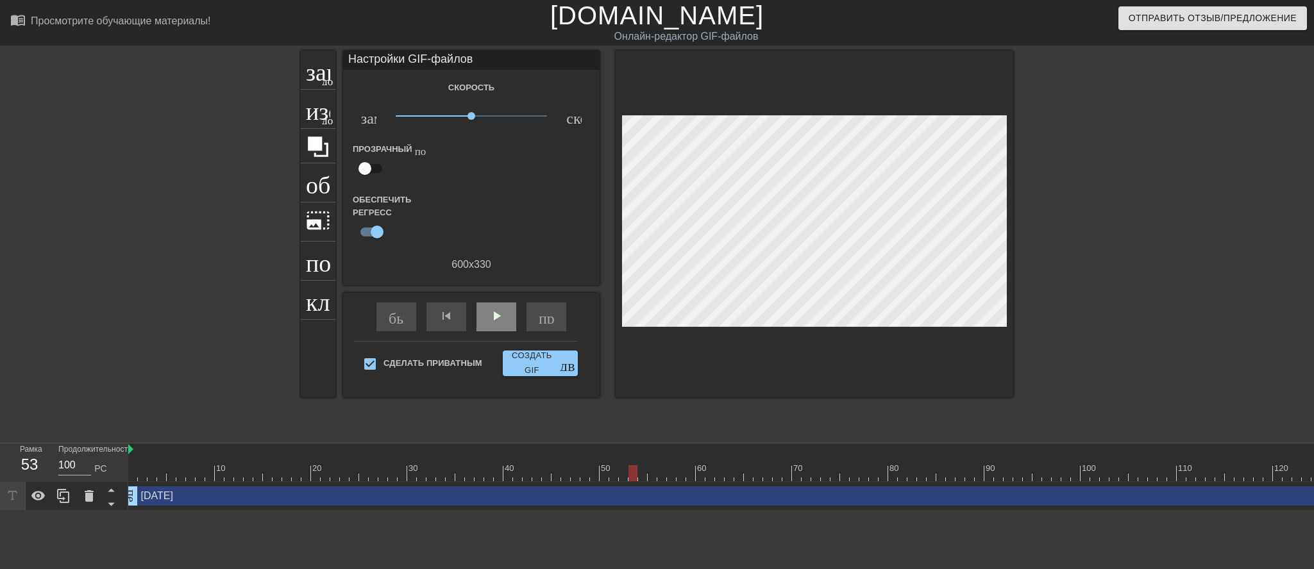
click at [387, 244] on div at bounding box center [428, 219] width 85 height 51
click at [389, 244] on div at bounding box center [428, 219] width 85 height 51
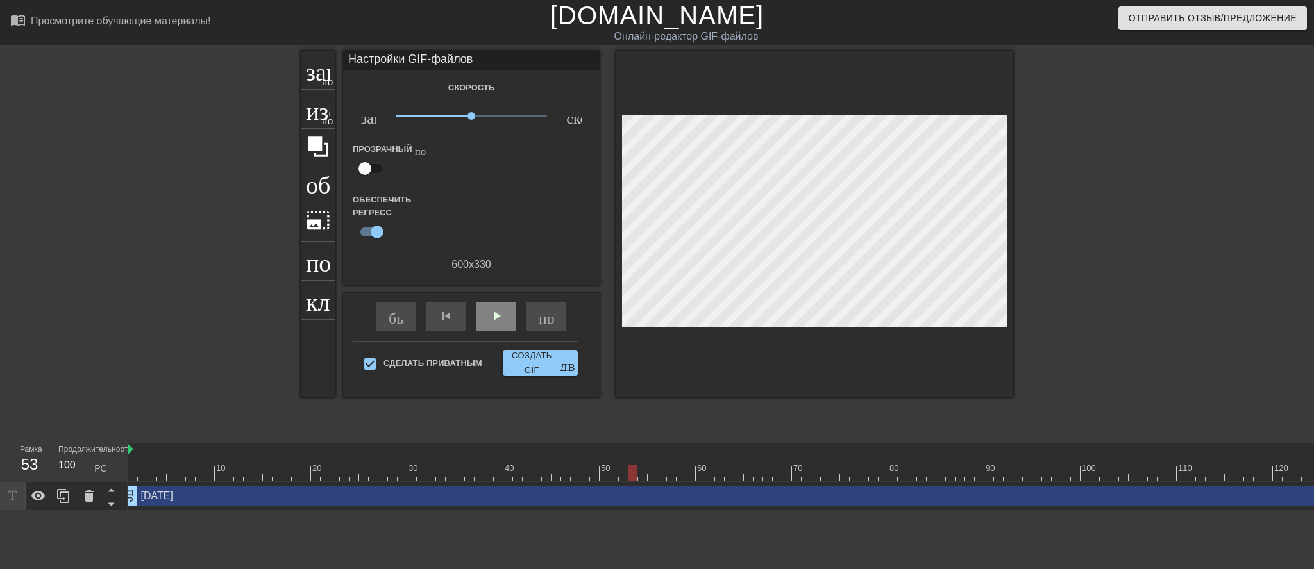
click at [389, 242] on div at bounding box center [428, 219] width 85 height 51
click at [391, 242] on div at bounding box center [428, 219] width 85 height 51
drag, startPoint x: 373, startPoint y: 228, endPoint x: 372, endPoint y: 239, distance: 11.0
click at [373, 233] on div "Скорость замедленное_видео х1.00 скорость Прозрачный помощь Обеспечить регресс …" at bounding box center [471, 176] width 237 height 193
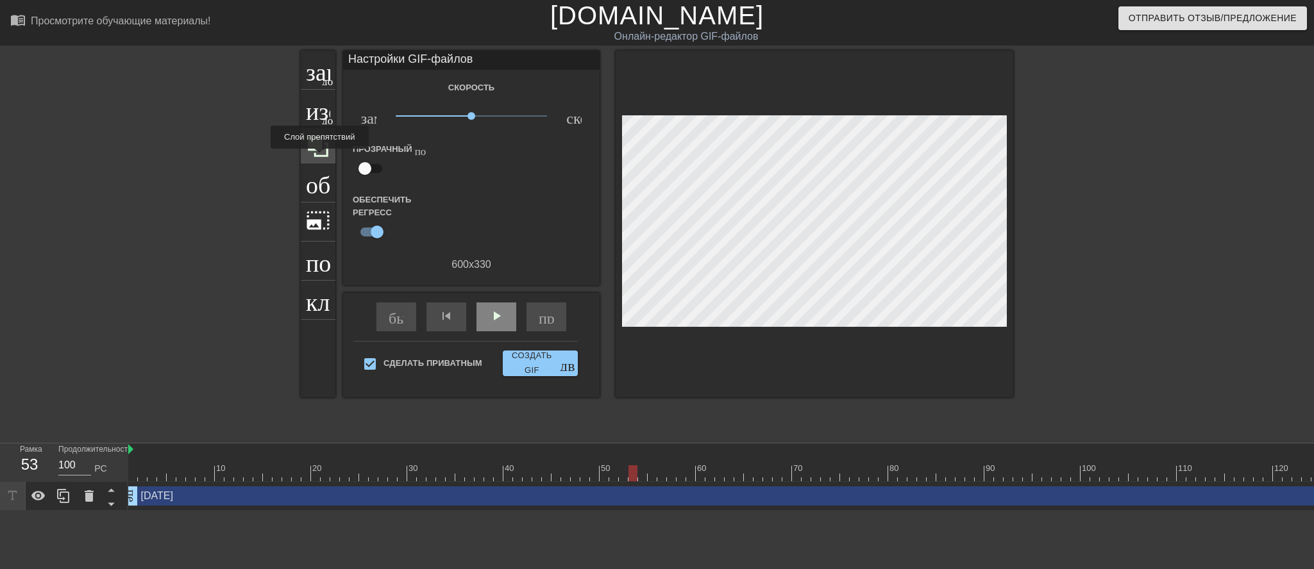
click at [320, 157] on icon at bounding box center [318, 147] width 21 height 21
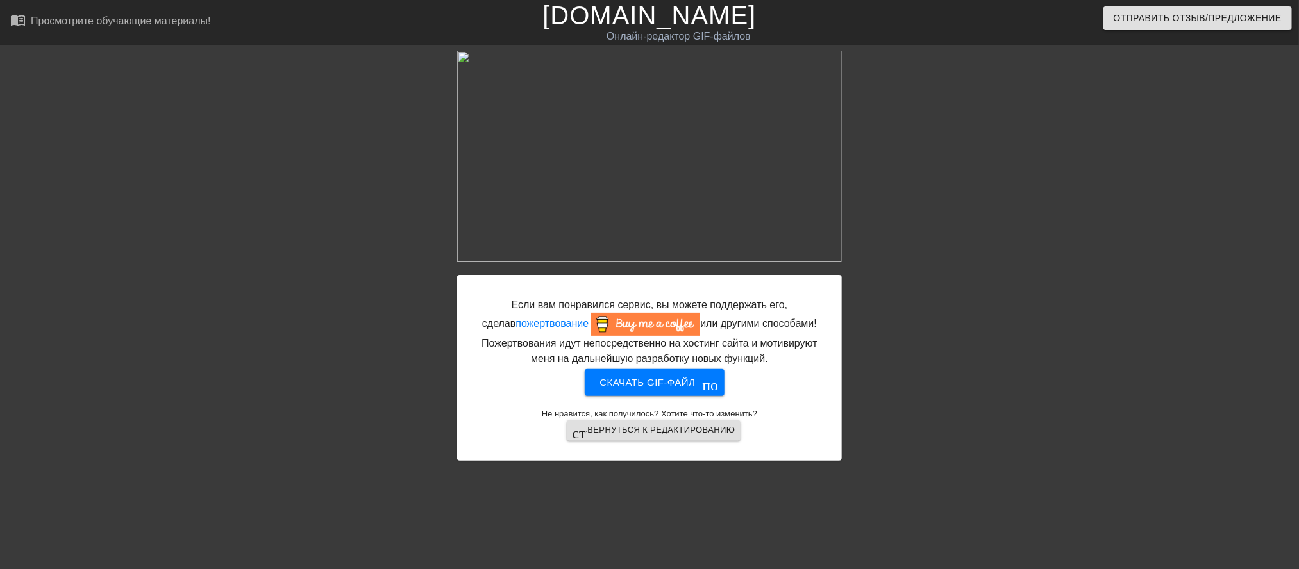
scroll to position [46, 0]
click at [625, 388] on font "Скачать gif-файл" at bounding box center [648, 382] width 96 height 11
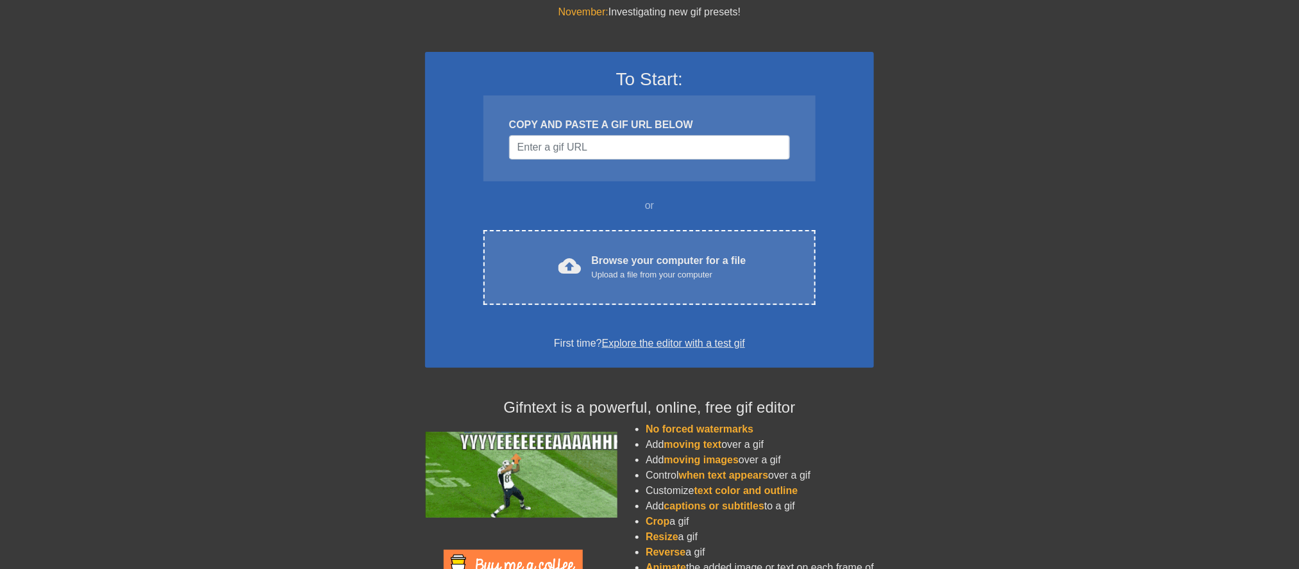
scroll to position [46, 0]
